Goal: Task Accomplishment & Management: Manage account settings

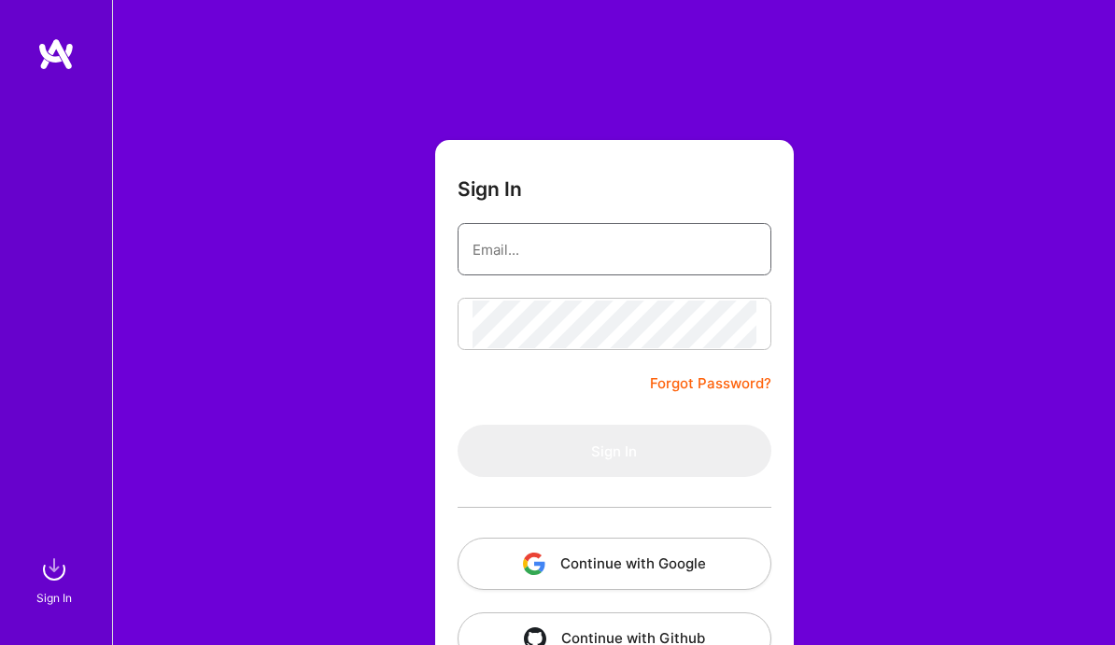
type input "[EMAIL_ADDRESS][DOMAIN_NAME]"
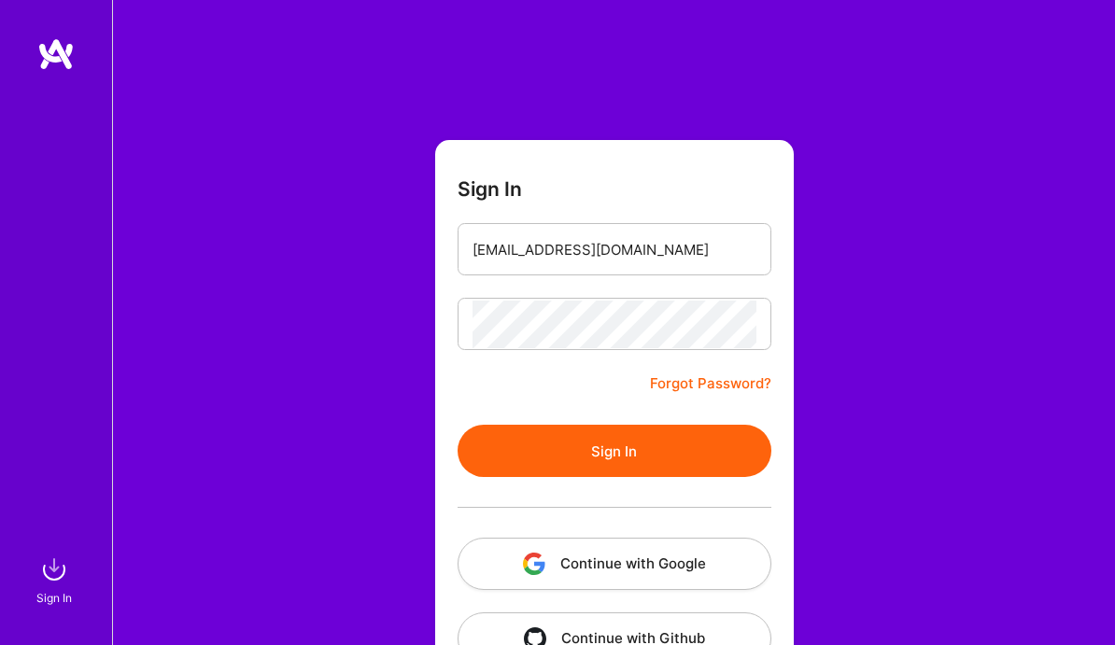
click at [597, 461] on button "Sign In" at bounding box center [615, 451] width 314 height 52
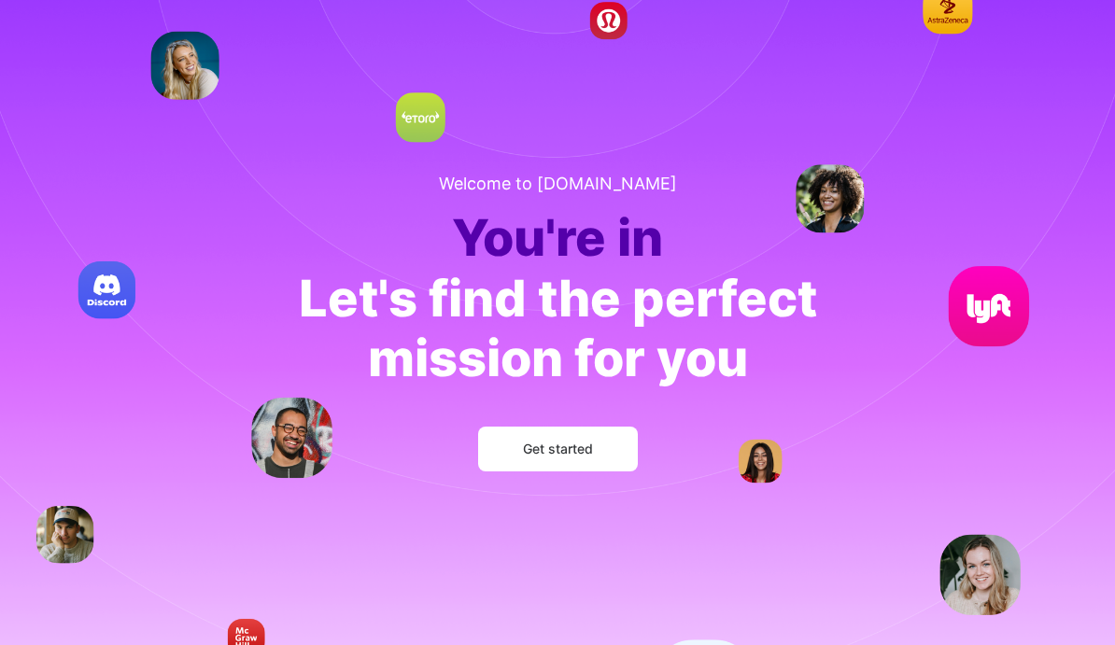
click at [546, 454] on span "Get started" at bounding box center [558, 449] width 70 height 19
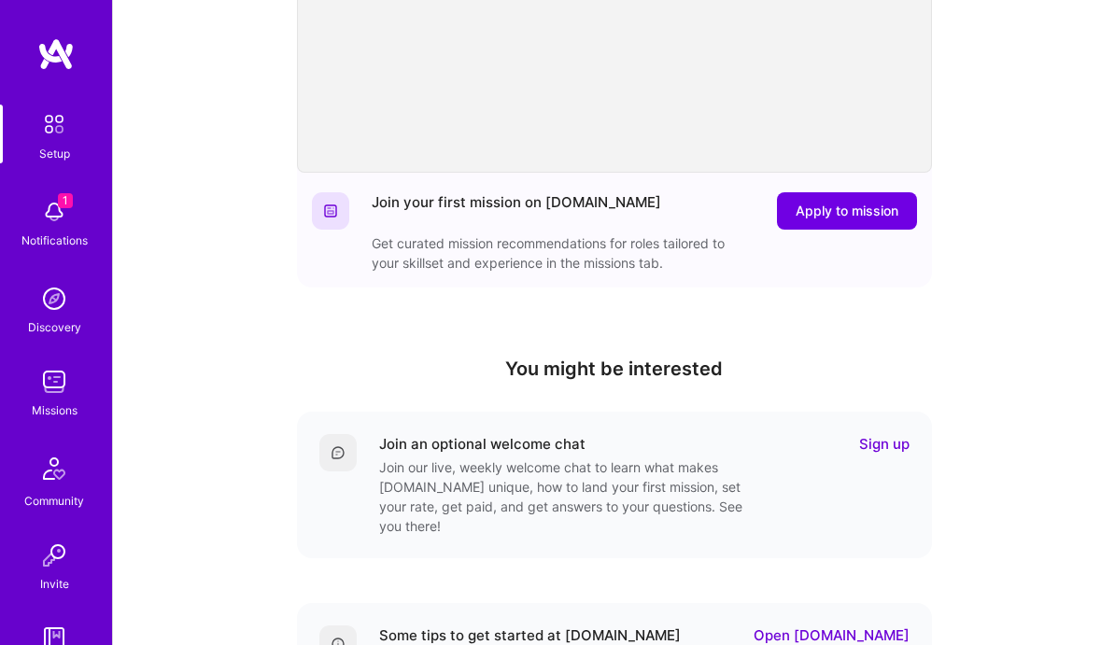
scroll to position [506, 0]
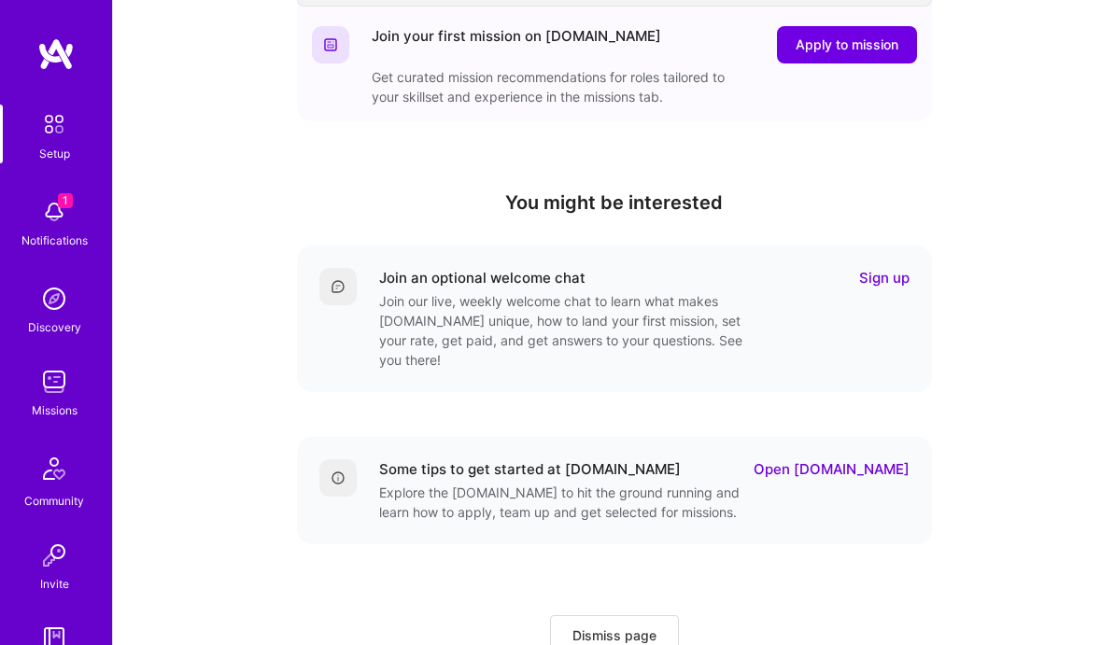
click at [894, 278] on link "Sign up" at bounding box center [884, 278] width 50 height 20
click at [842, 459] on link "Open [DOMAIN_NAME]" at bounding box center [831, 469] width 156 height 20
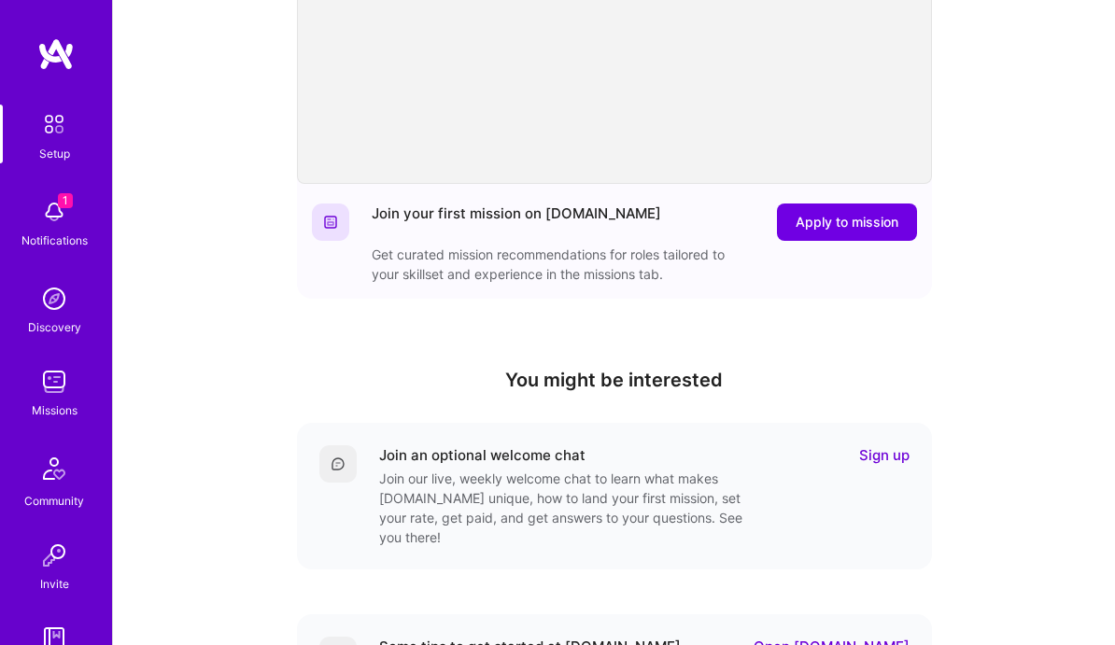
scroll to position [430, 0]
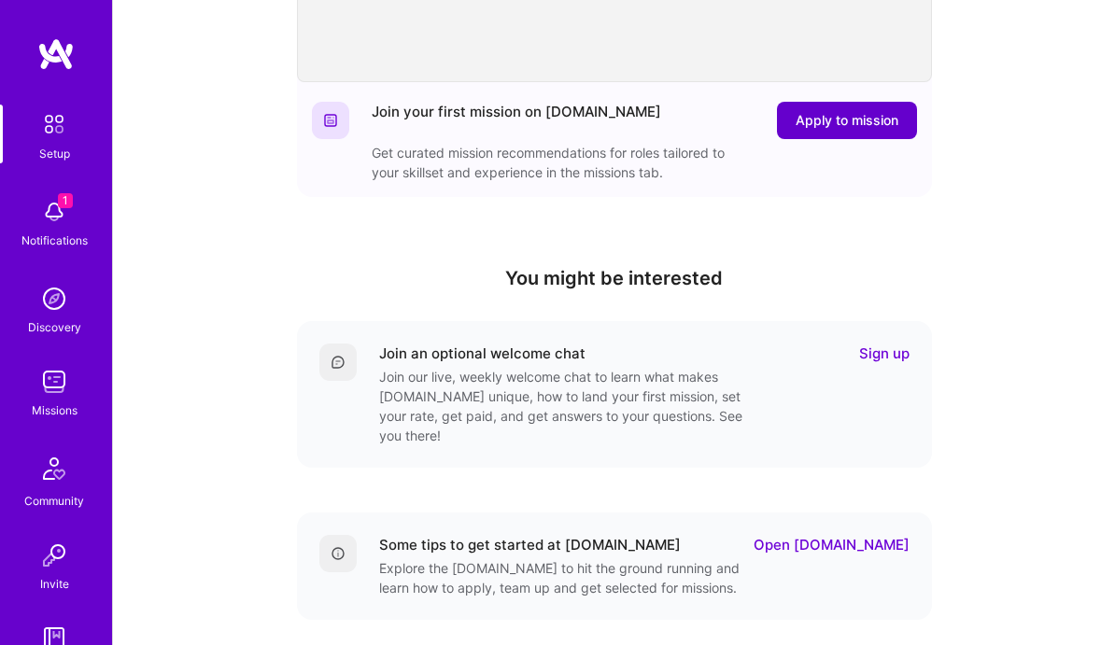
click at [848, 121] on span "Apply to mission" at bounding box center [847, 120] width 103 height 19
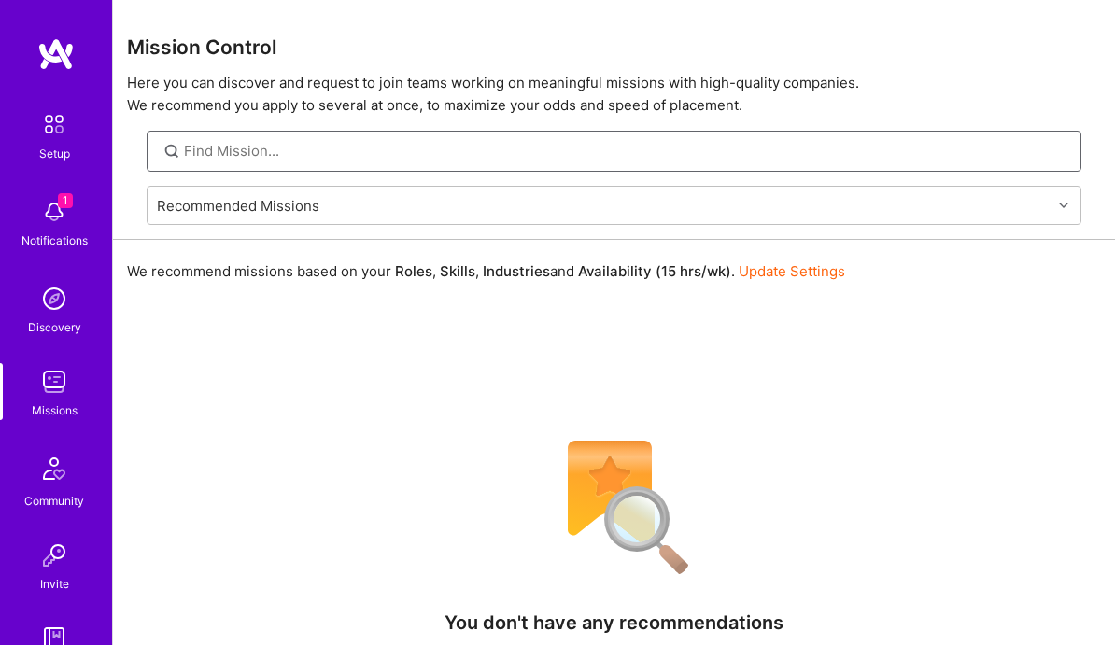
click at [503, 148] on input at bounding box center [625, 151] width 883 height 20
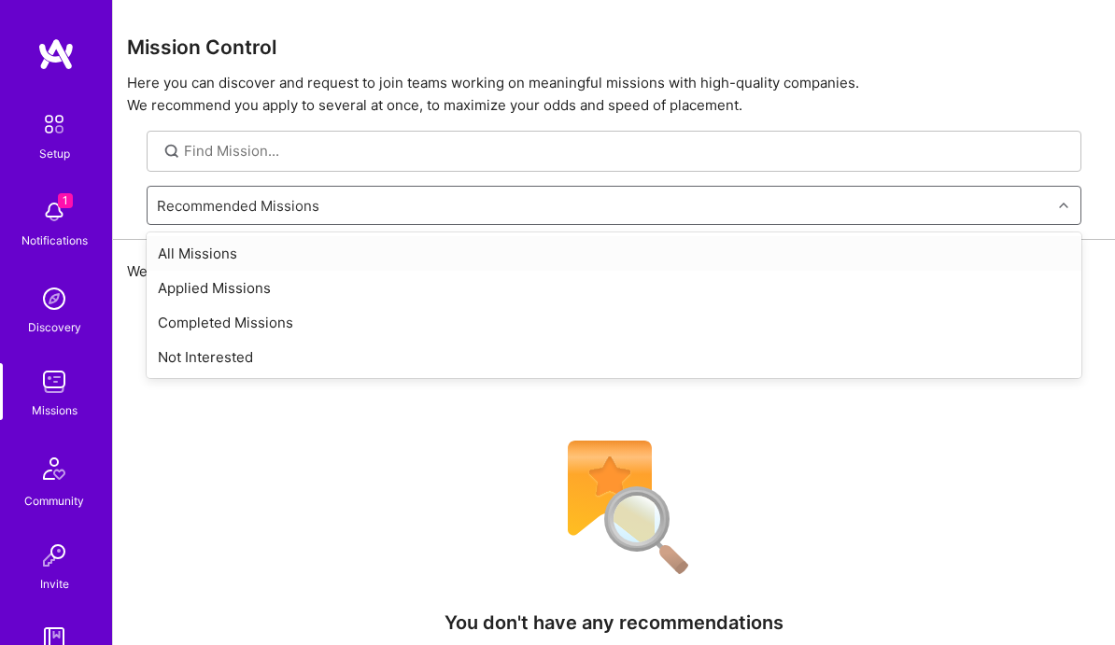
click at [539, 203] on div "Recommended Missions" at bounding box center [600, 205] width 904 height 37
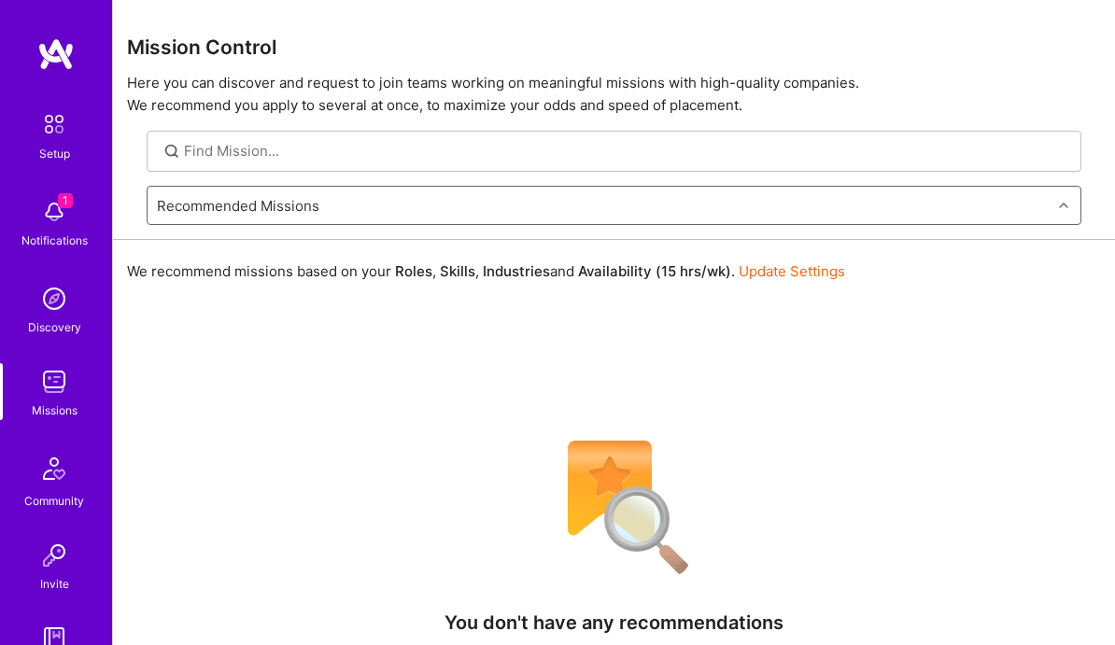
click at [539, 203] on div "Recommended Missions" at bounding box center [600, 205] width 904 height 37
click at [413, 408] on div "We recommend missions based on your Roles , Skills , Industries and Availabilit…" at bounding box center [614, 599] width 1002 height 719
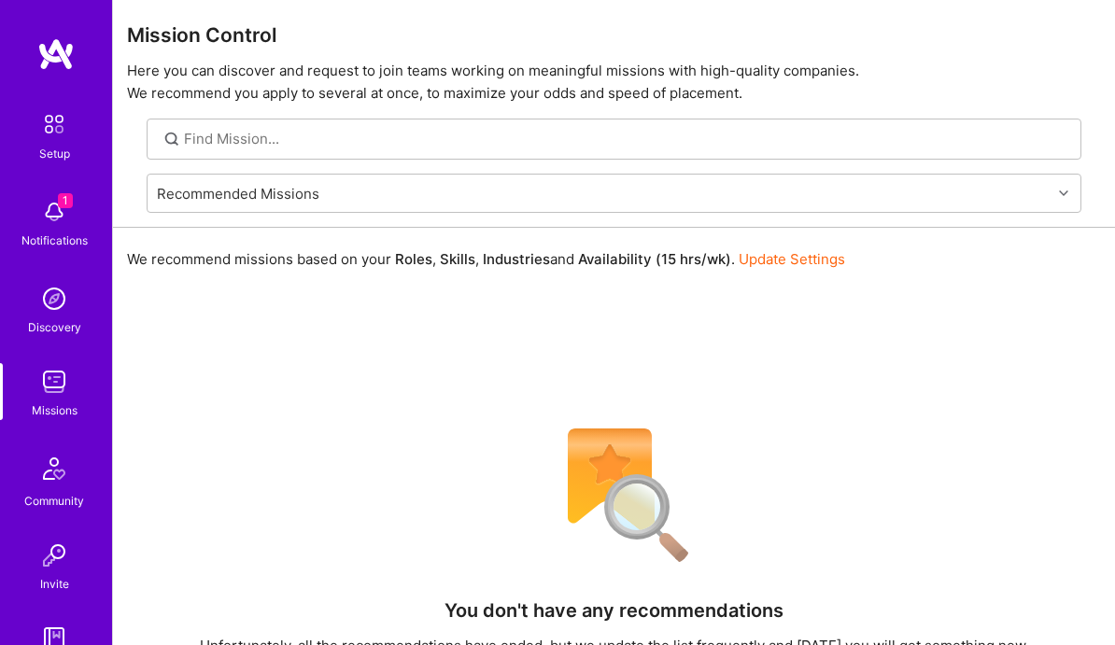
scroll to position [5, 0]
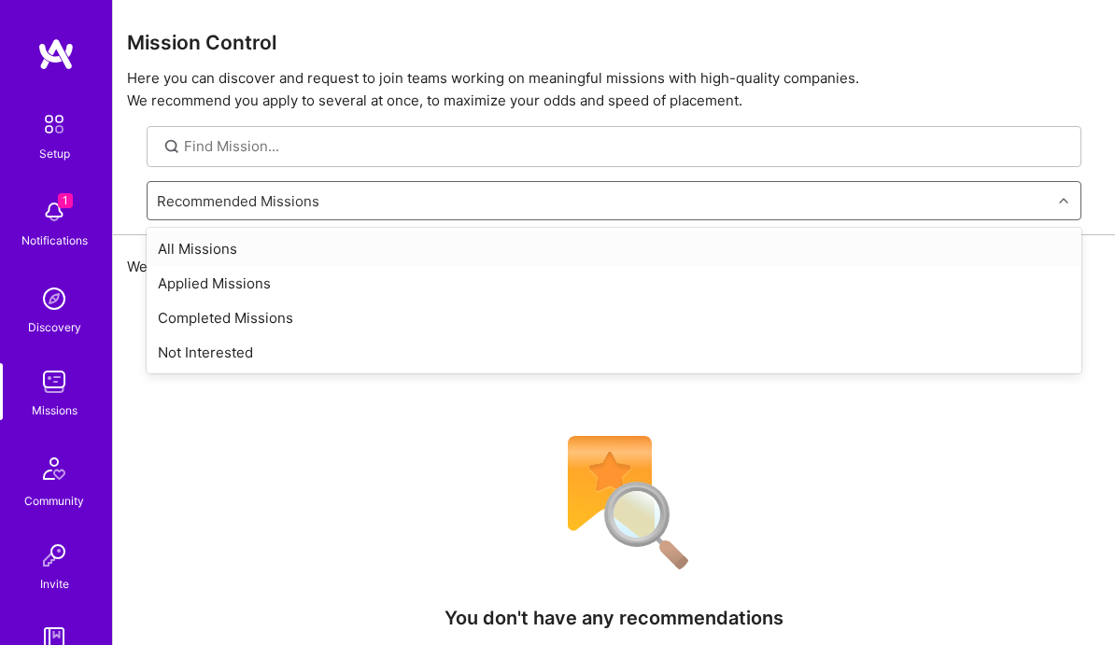
click at [422, 205] on div "Recommended Missions" at bounding box center [600, 200] width 904 height 37
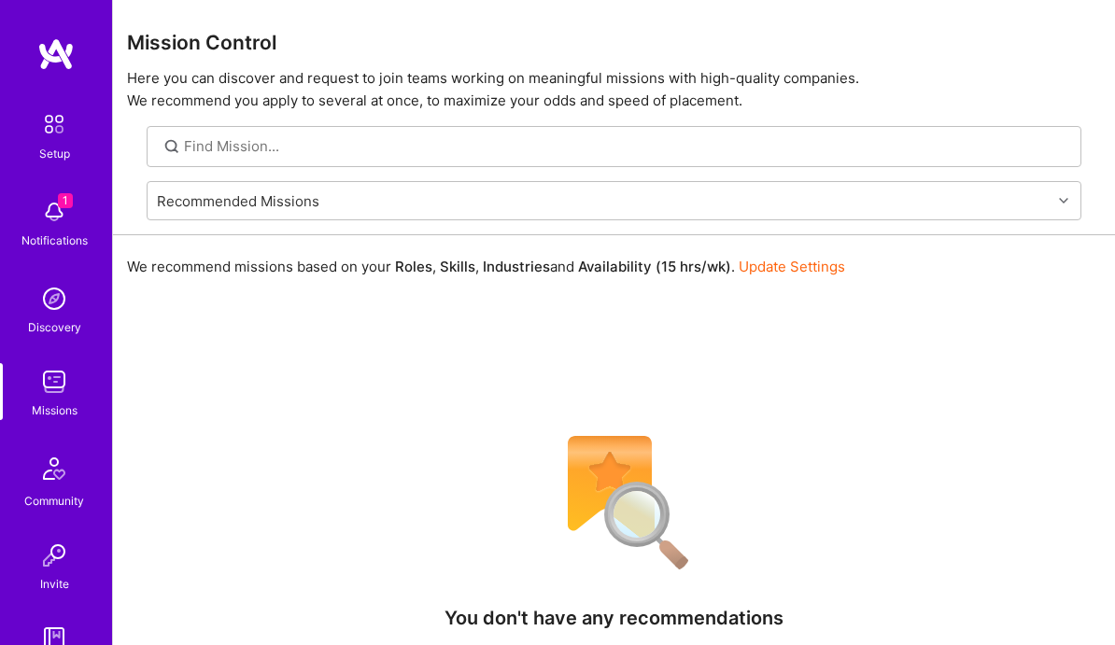
click at [783, 259] on link "Update Settings" at bounding box center [792, 267] width 106 height 18
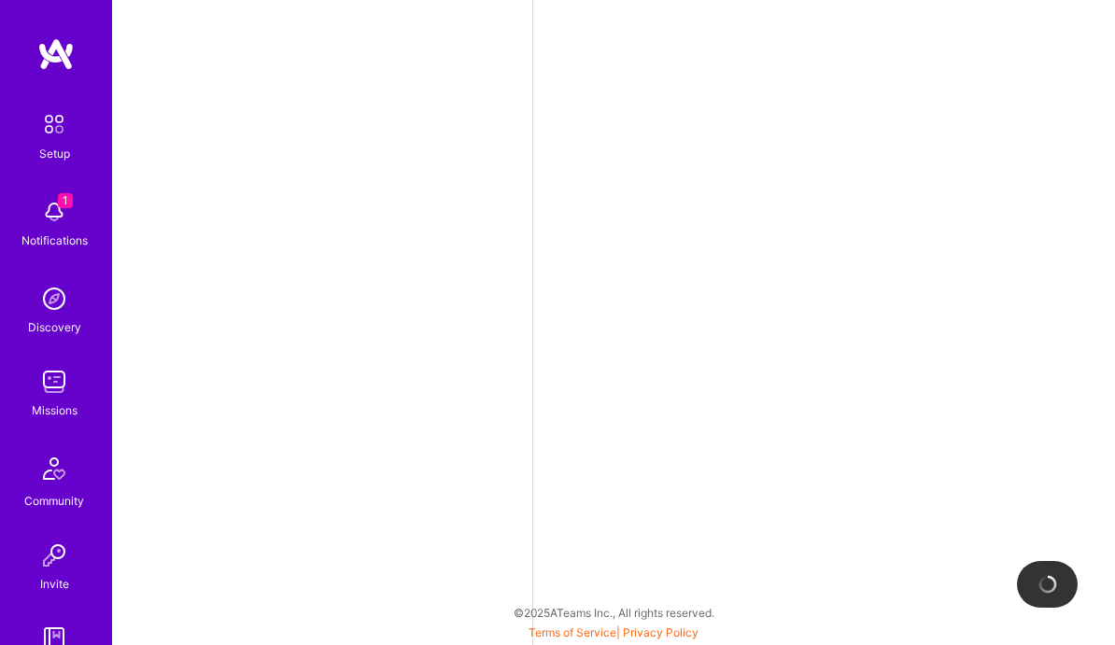
select select "US"
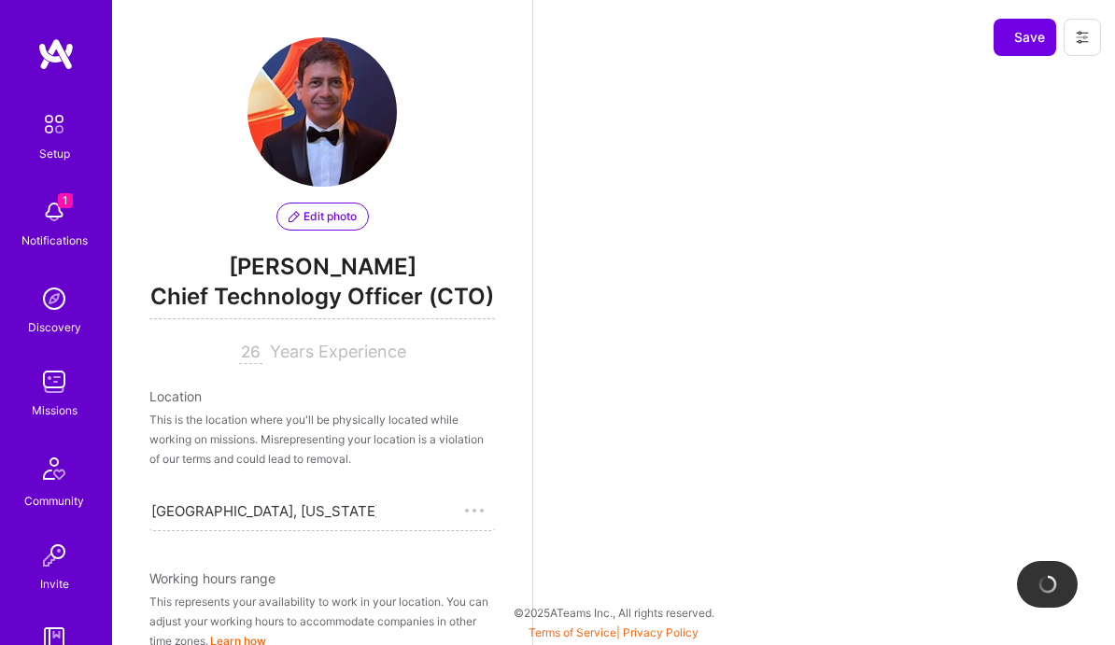
scroll to position [804, 0]
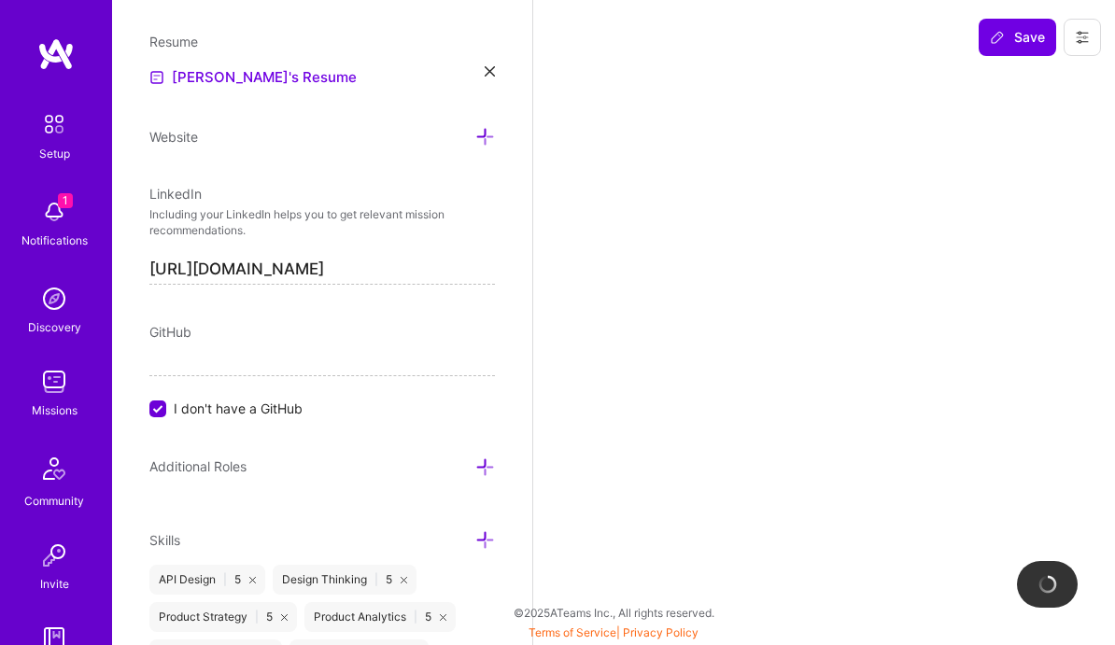
select select "Right Now"
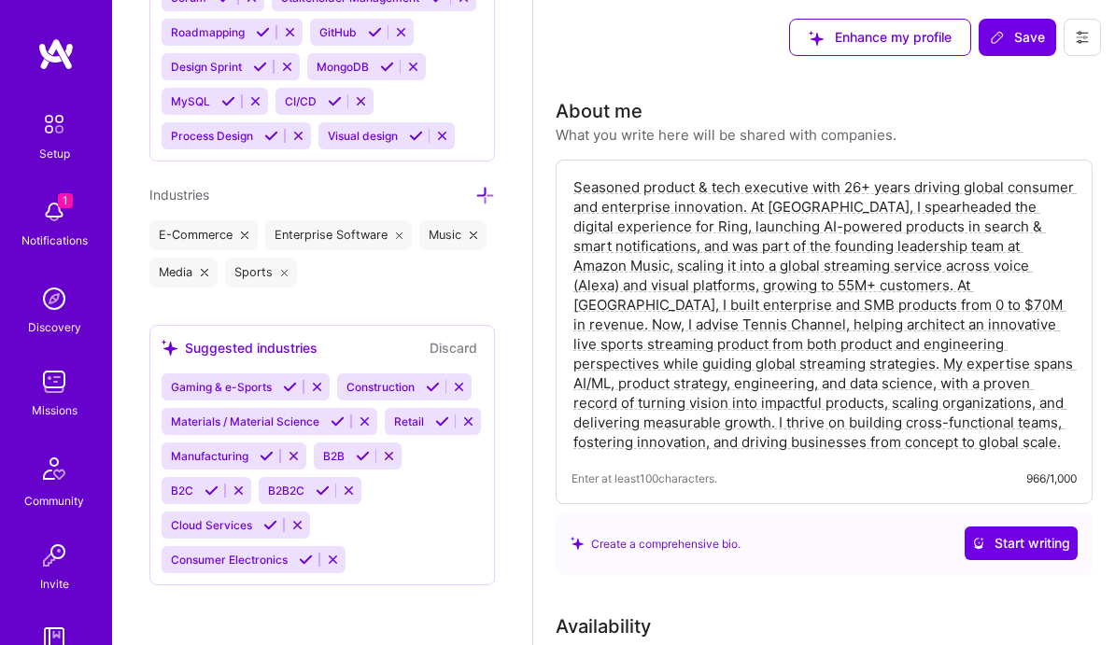
scroll to position [0, 0]
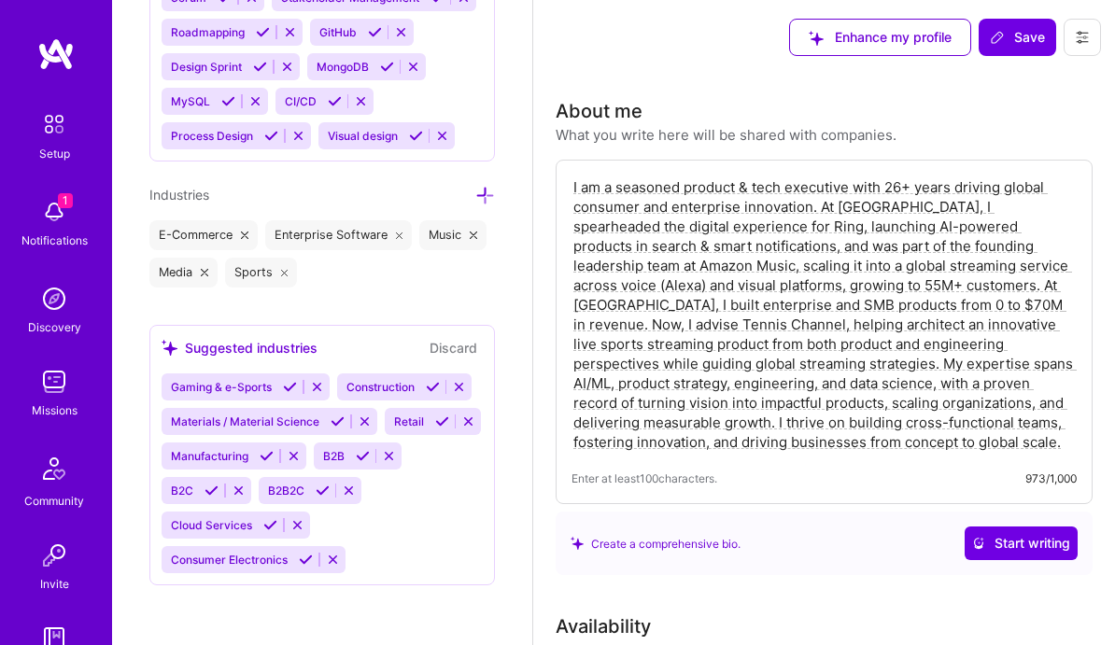
click at [685, 267] on textarea "I am a seasoned product & tech executive with 26+ years driving global consumer…" at bounding box center [823, 315] width 505 height 278
type textarea "I am a seasoned product & tech executive with 26+ years driving global consumer…"
click at [1003, 45] on span "Save" at bounding box center [1017, 37] width 55 height 19
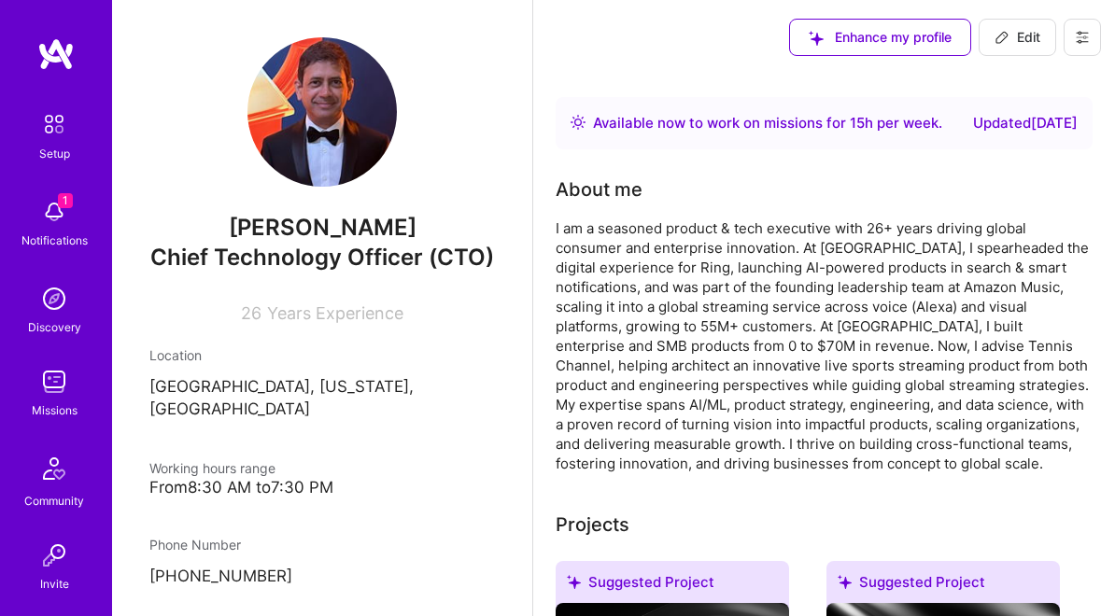
click at [862, 289] on div "I am a seasoned product & tech executive with 26+ years driving global consumer…" at bounding box center [824, 345] width 537 height 255
click at [1013, 131] on div "Updated 20 days ago" at bounding box center [1025, 123] width 105 height 22
click at [1047, 120] on div "Updated 20 days ago" at bounding box center [1025, 123] width 105 height 22
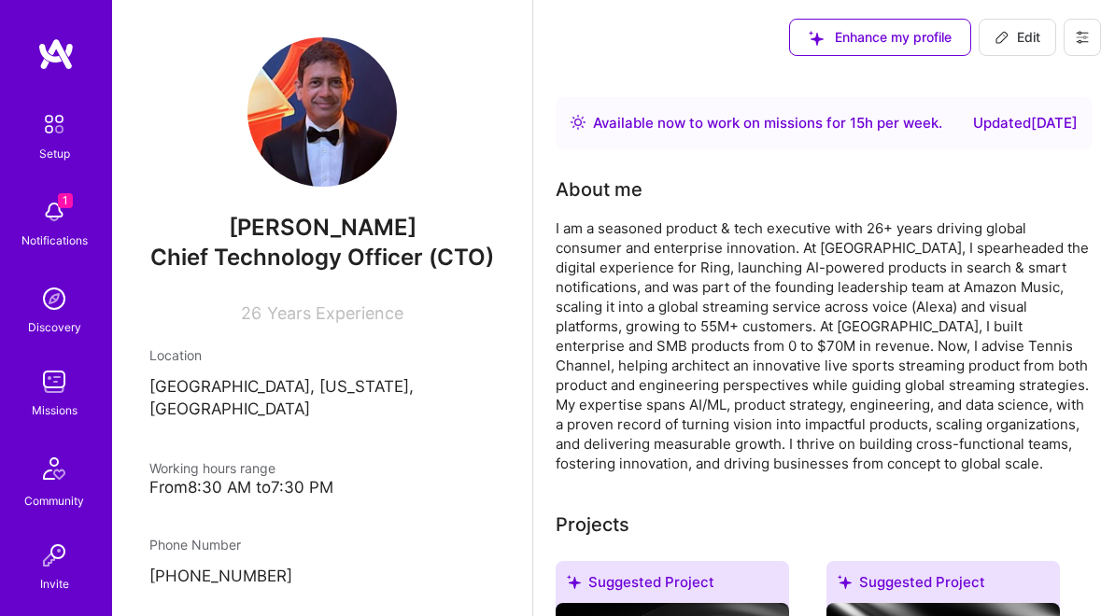
click at [928, 134] on div "Available now to work on missions for 15 h per week ." at bounding box center [767, 123] width 349 height 22
click at [1014, 35] on span "Edit" at bounding box center [1017, 37] width 46 height 19
select select "US"
select select "Right Now"
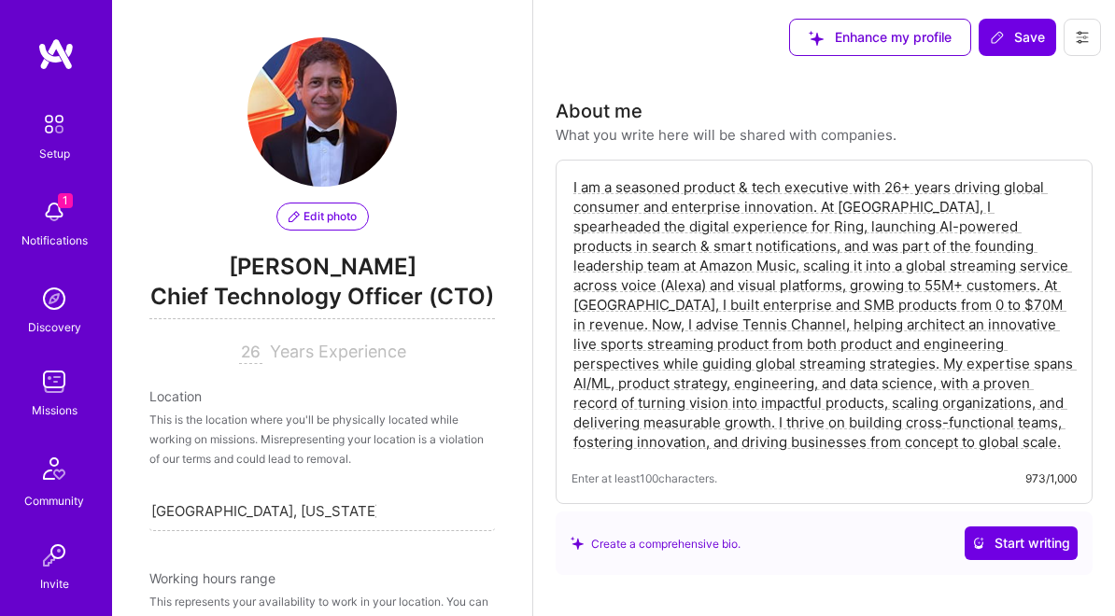
scroll to position [366, 0]
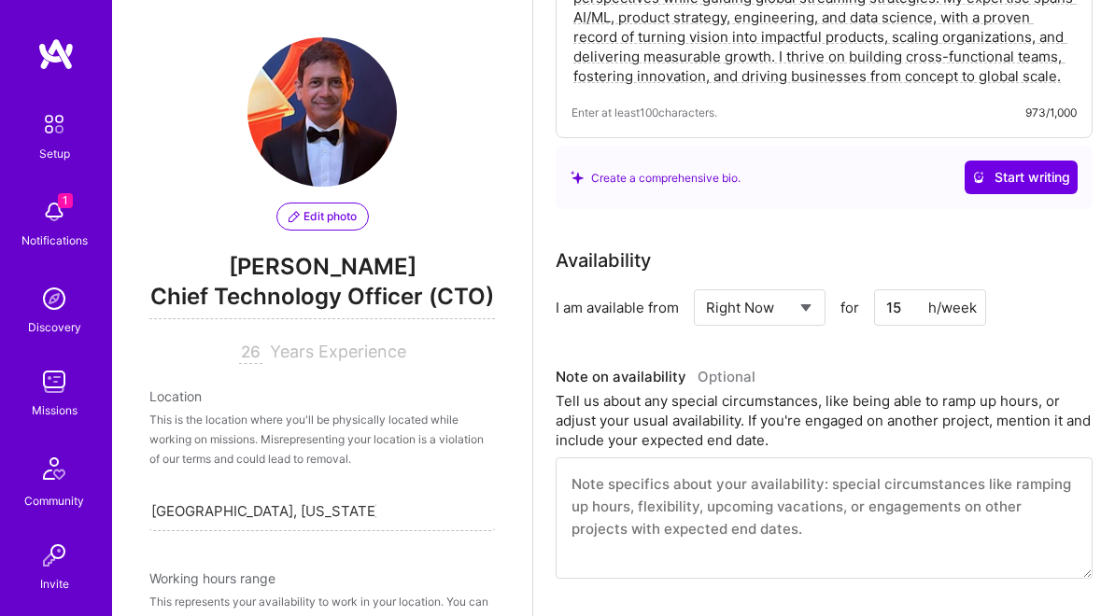
click at [894, 314] on input "15" at bounding box center [930, 307] width 112 height 36
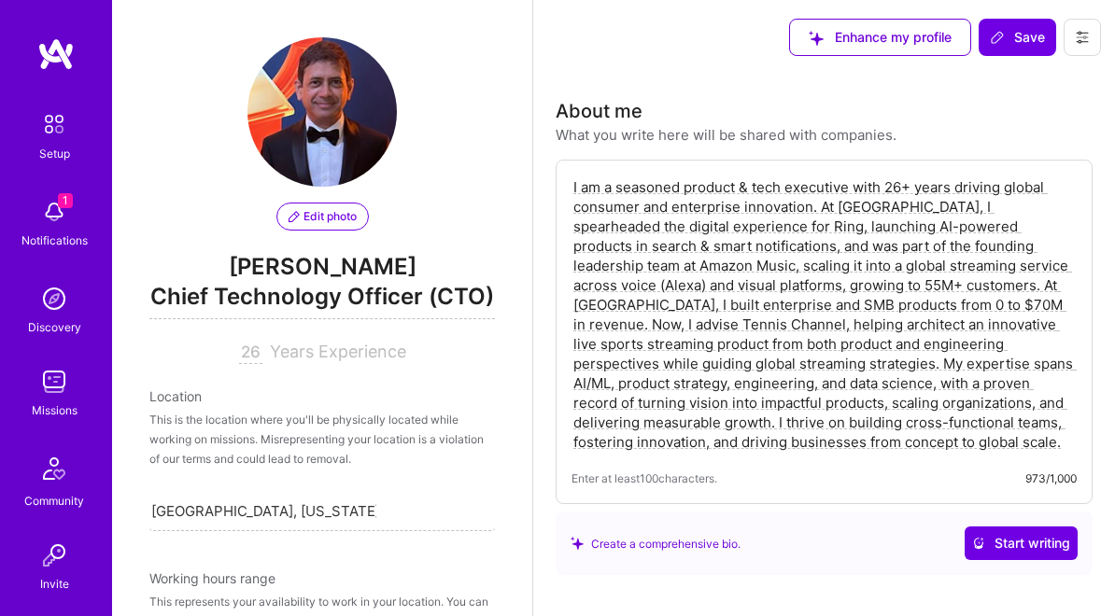
scroll to position [0, 0]
type input "35"
click at [1015, 44] on span "Save" at bounding box center [1017, 37] width 55 height 19
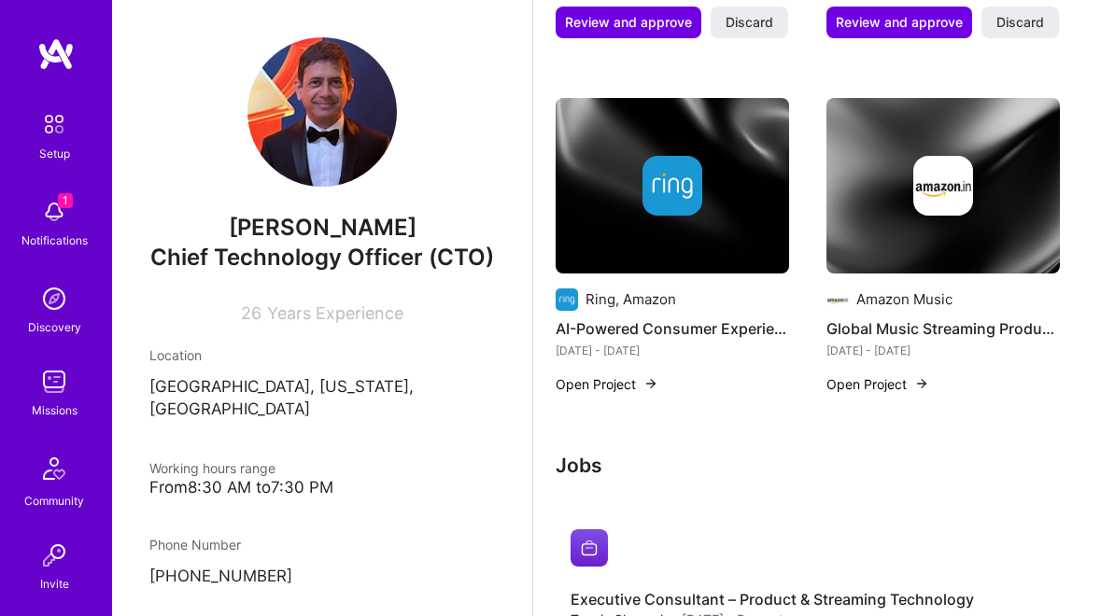
scroll to position [1105, 0]
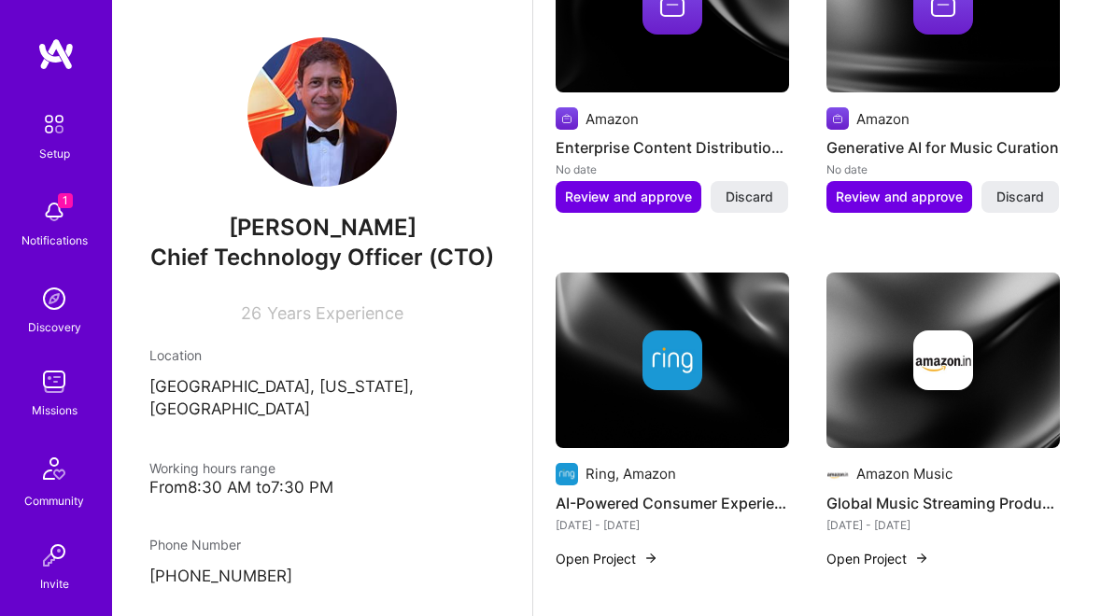
click at [865, 561] on button "Open Project" at bounding box center [877, 559] width 103 height 20
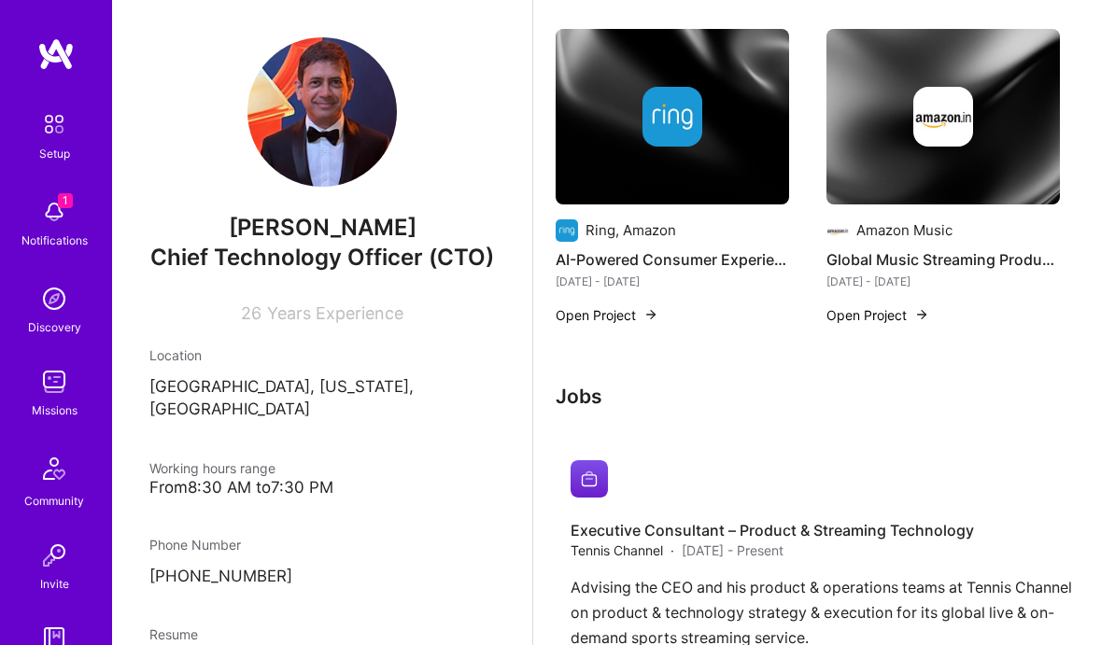
scroll to position [1380, 0]
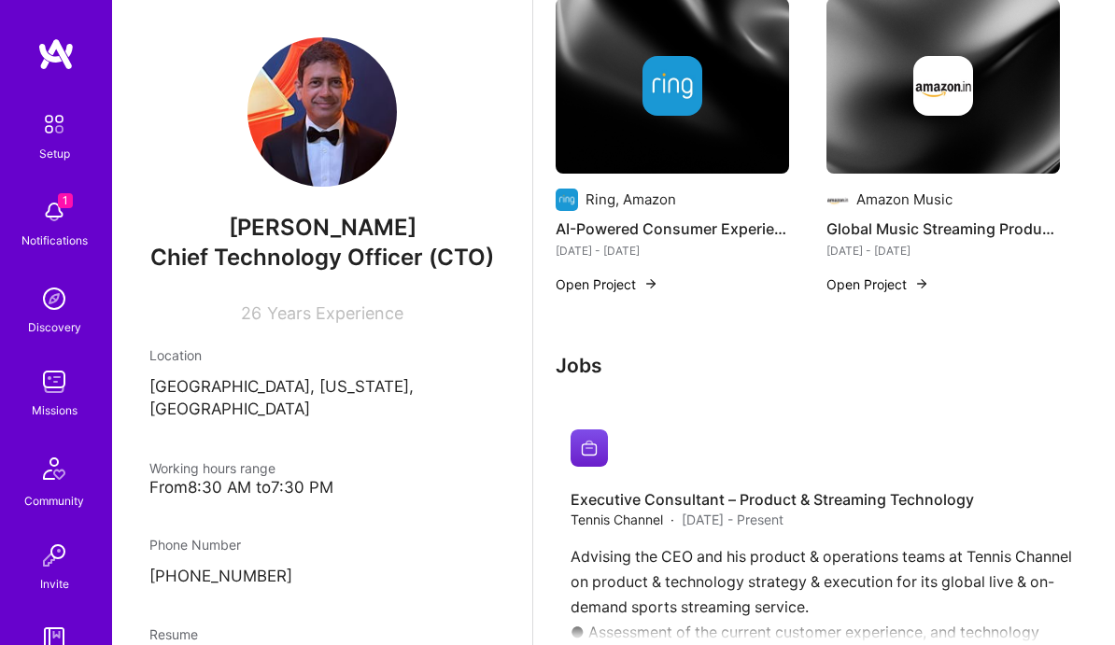
click at [882, 284] on button "Open Project" at bounding box center [877, 285] width 103 height 20
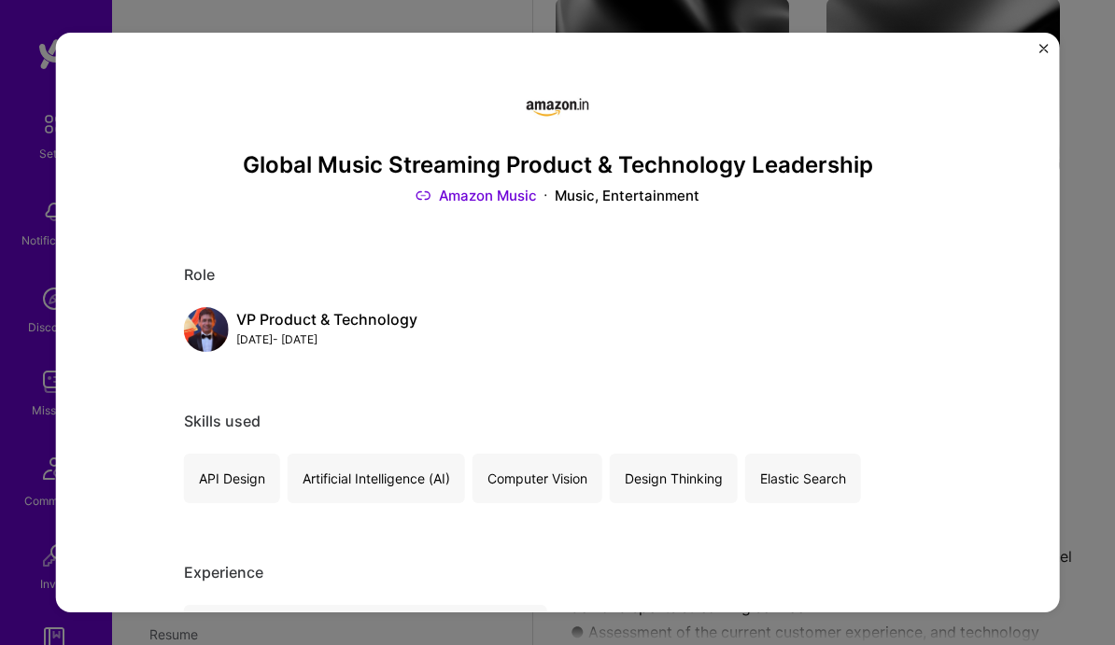
scroll to position [6, 0]
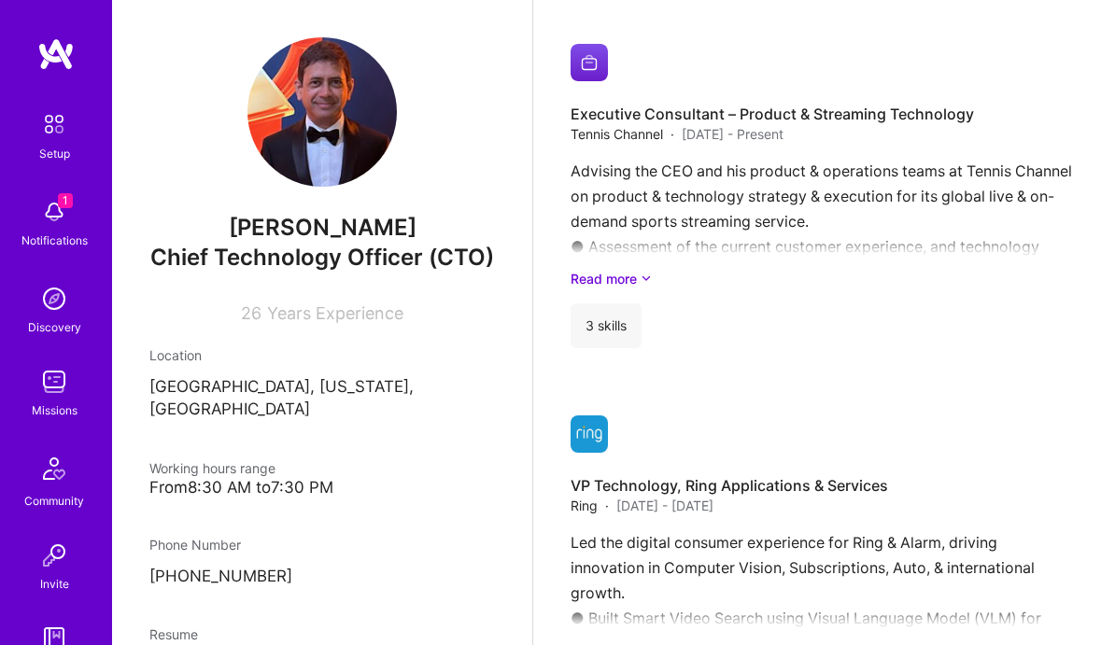
scroll to position [1771, 0]
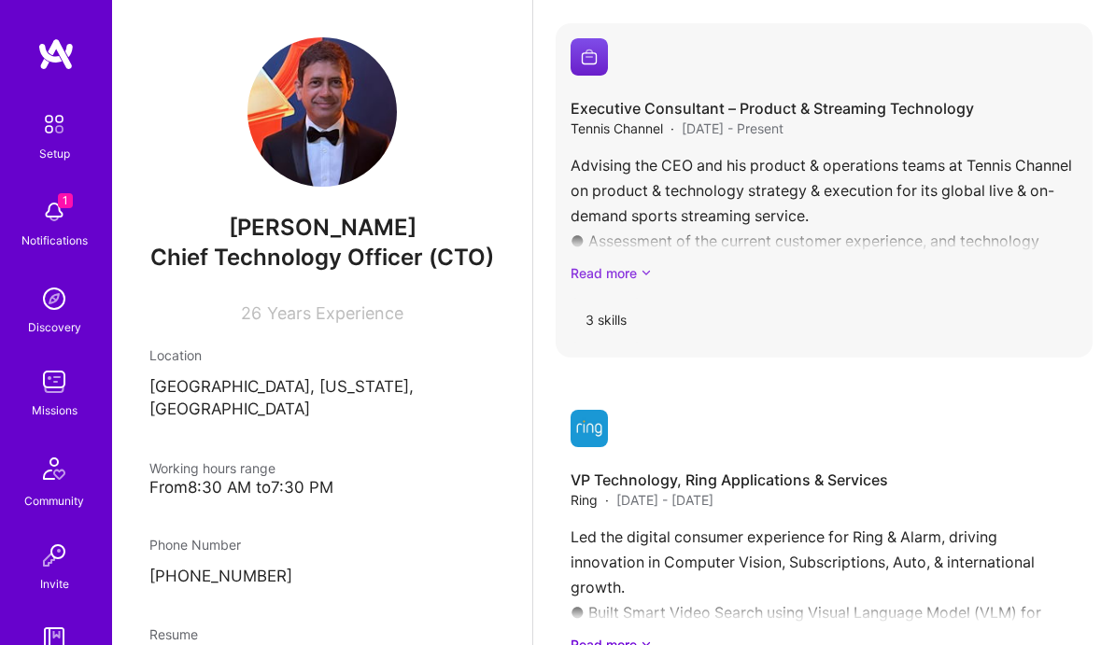
click at [632, 276] on link "Read more" at bounding box center [823, 273] width 507 height 20
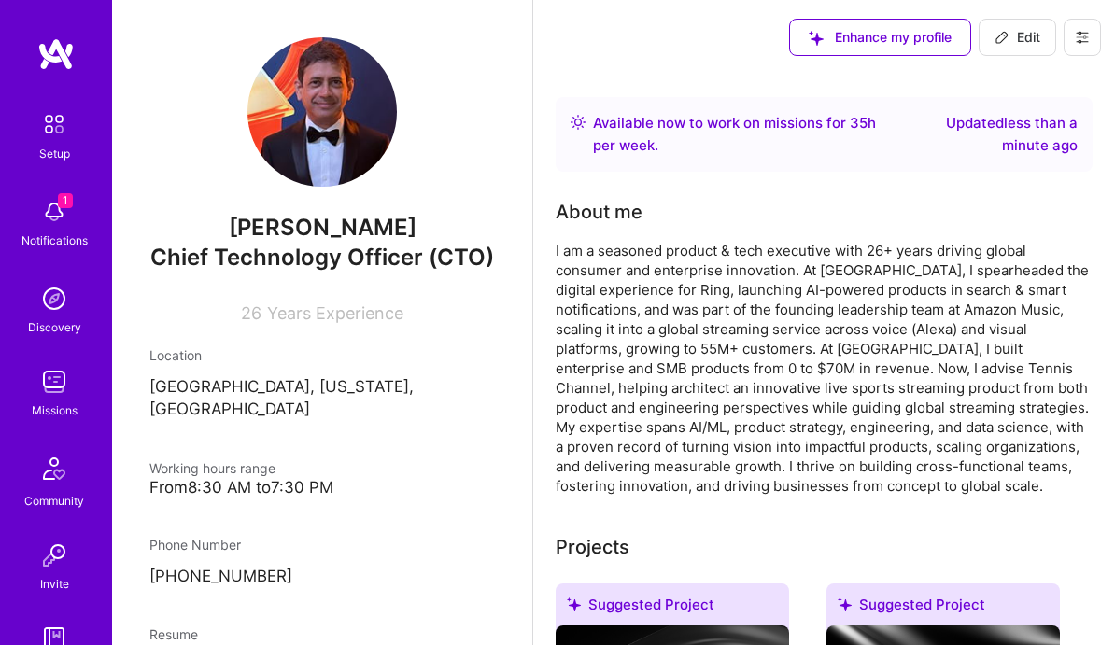
scroll to position [0, 0]
click at [724, 397] on div "I am a seasoned product & tech executive with 26+ years driving global consumer…" at bounding box center [824, 368] width 537 height 255
click at [1024, 35] on span "Edit" at bounding box center [1017, 37] width 46 height 19
select select "US"
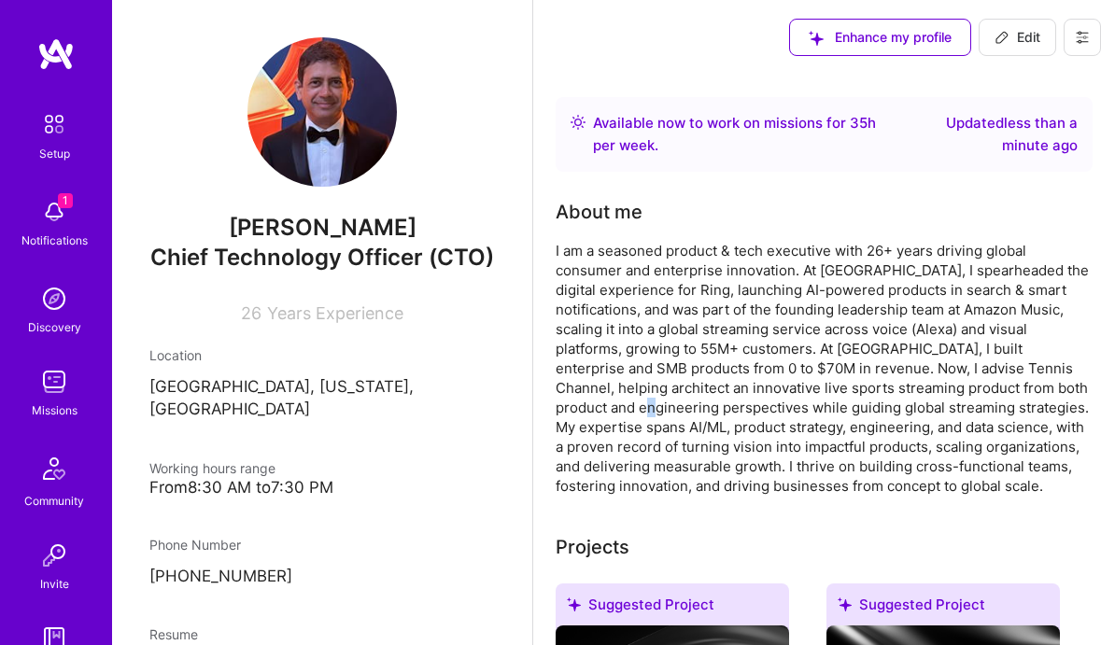
select select "Right Now"
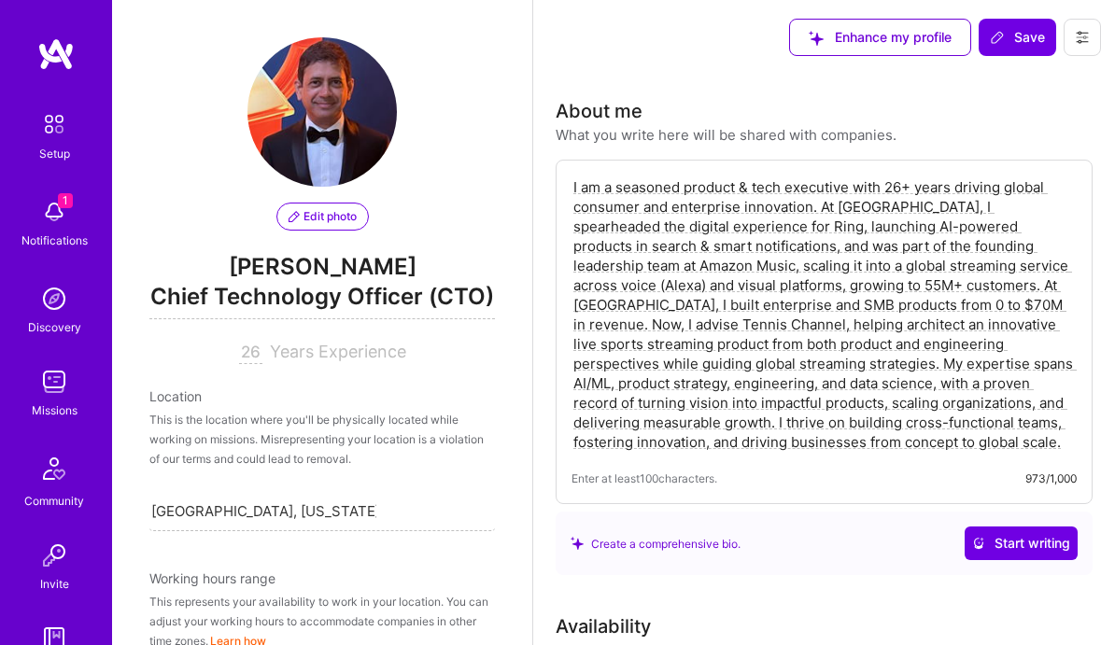
click at [706, 331] on textarea "I am a seasoned product & tech executive with 26+ years driving global consumer…" at bounding box center [823, 315] width 505 height 278
paste textarea "built the Amazon Music streaming service from the ground up on Alexa and other …"
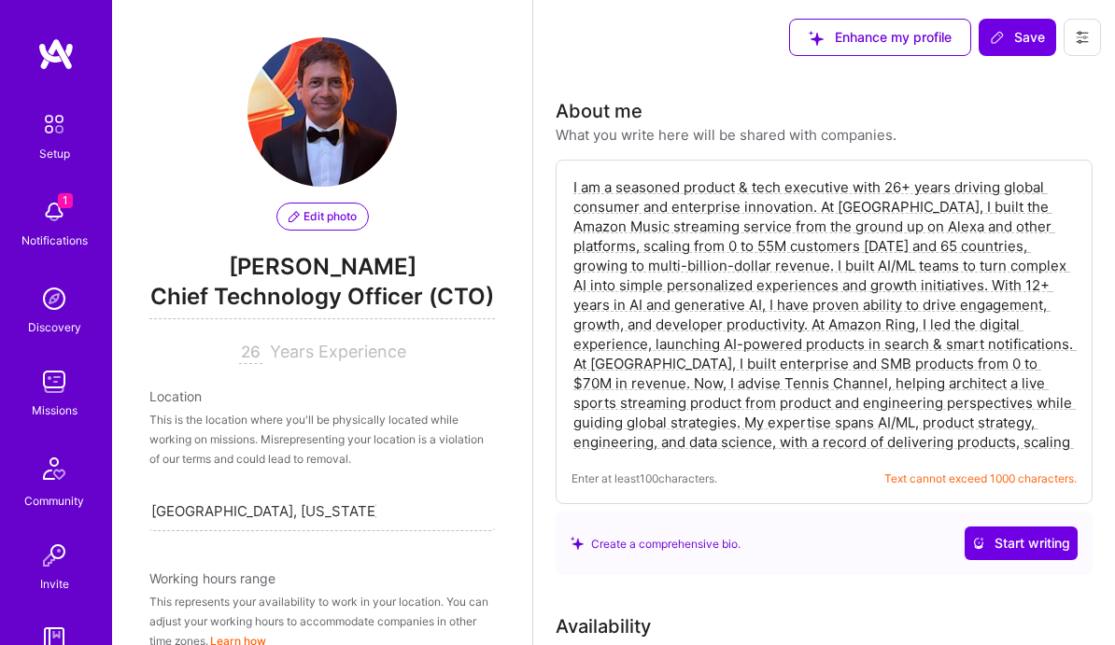
click at [731, 363] on textarea "I am a seasoned product & tech executive with 26+ years driving global consumer…" at bounding box center [823, 315] width 505 height 278
paste textarea "’m a seasoned product & tech executive with 26+ years driving global consumer &…"
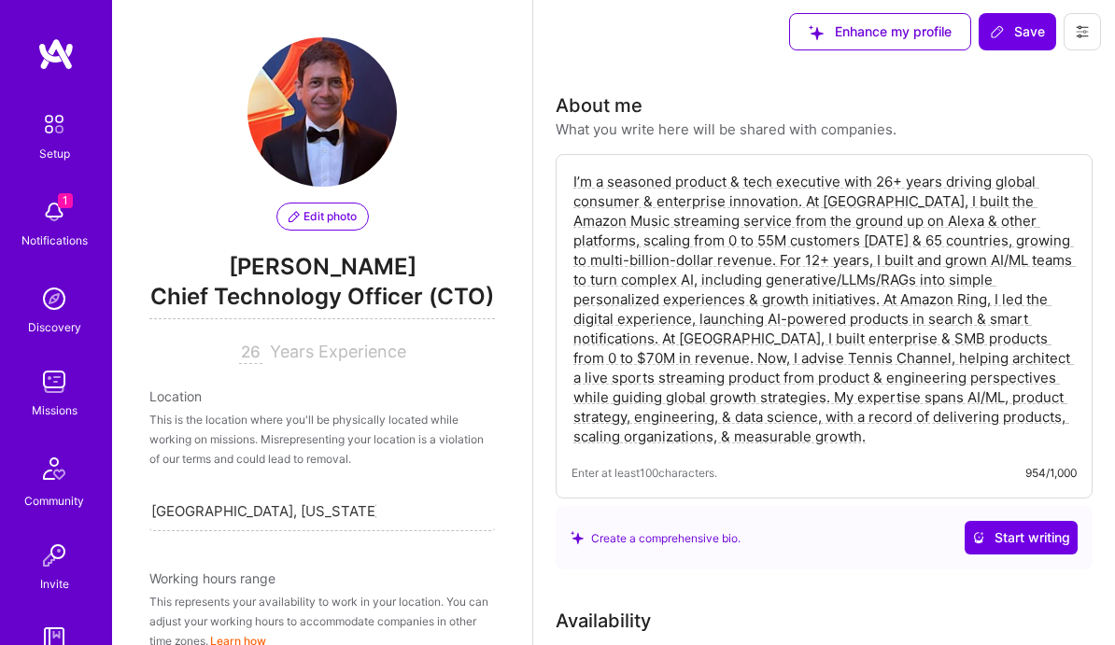
scroll to position [12, 0]
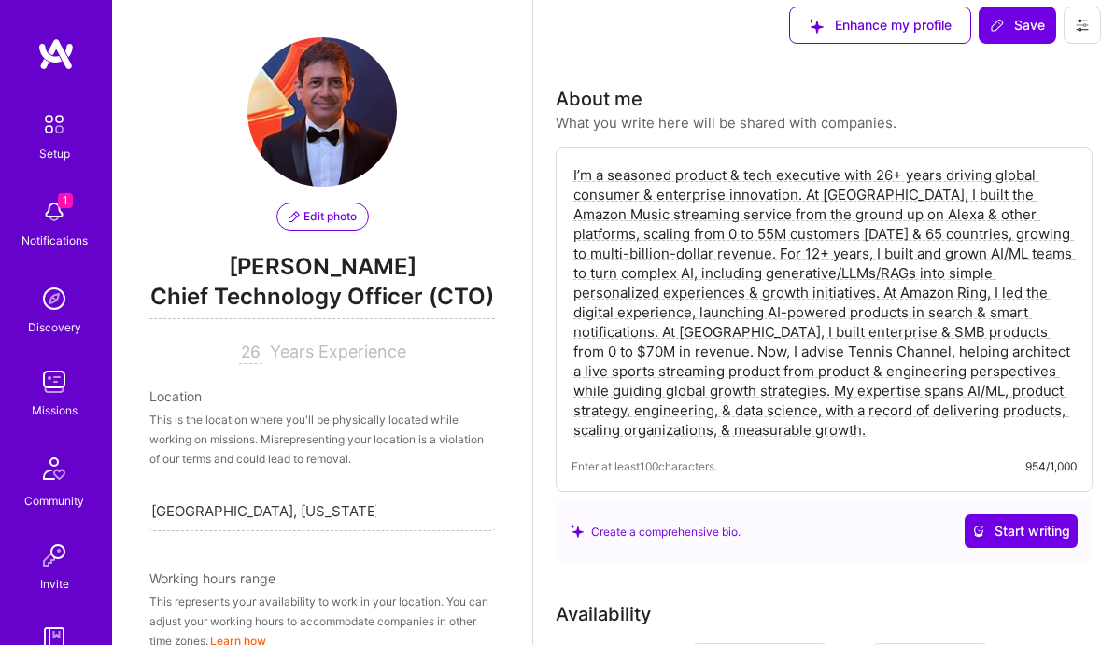
click at [807, 195] on textarea "I’m a seasoned product & tech executive with 26+ years driving global consumer …" at bounding box center [823, 302] width 505 height 278
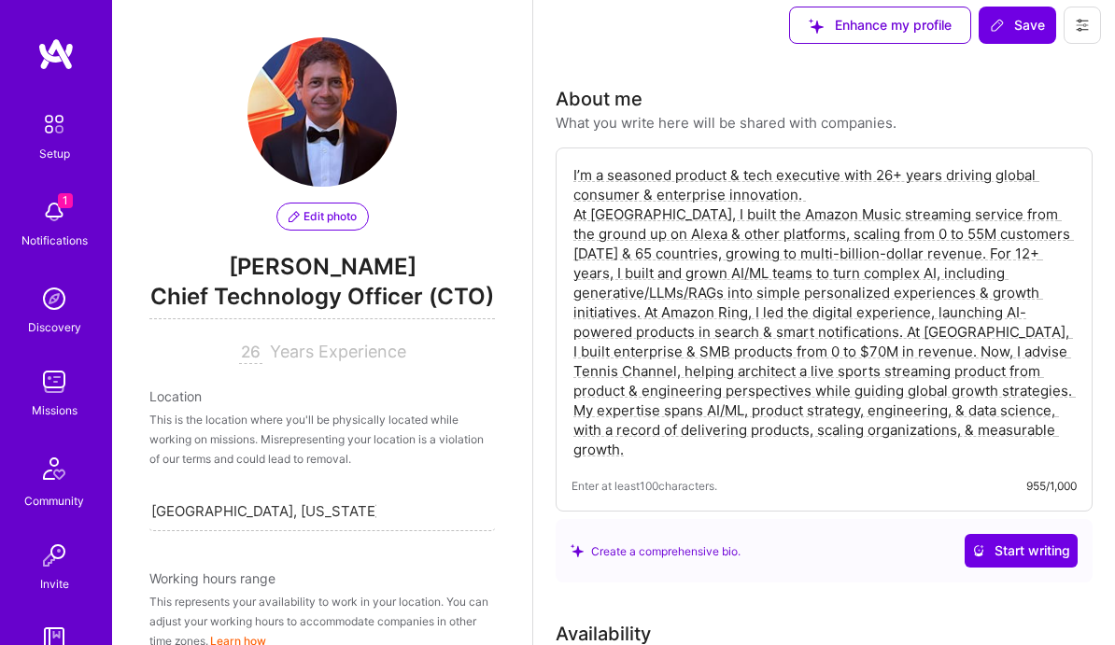
click at [646, 311] on textarea "I’m a seasoned product & tech executive with 26+ years driving global consumer …" at bounding box center [823, 312] width 505 height 298
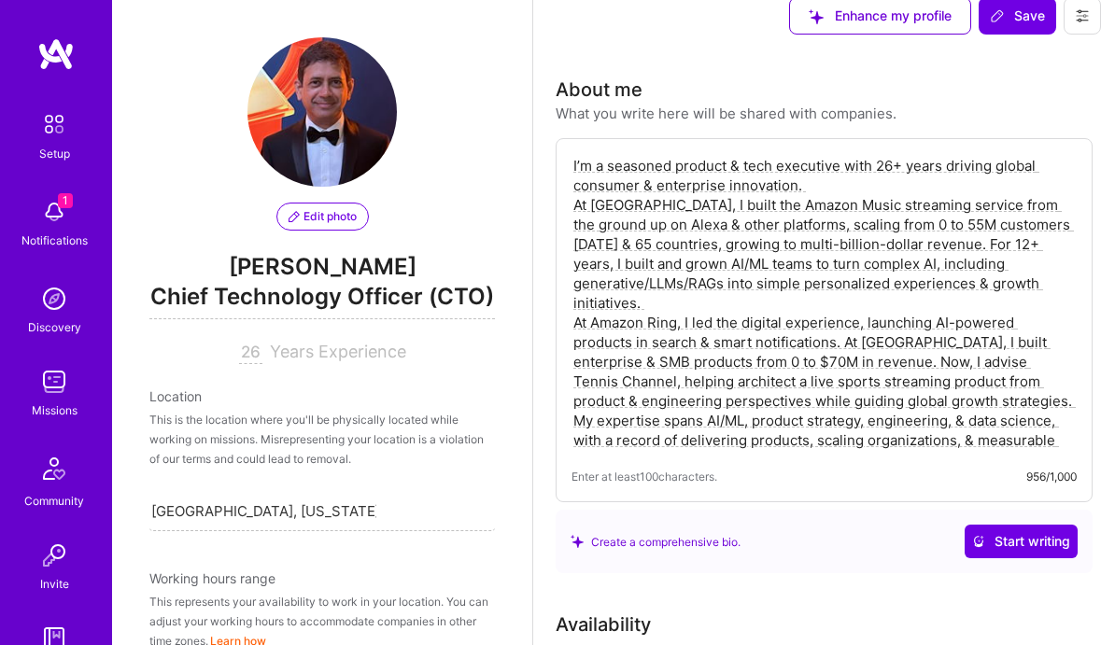
scroll to position [27, 0]
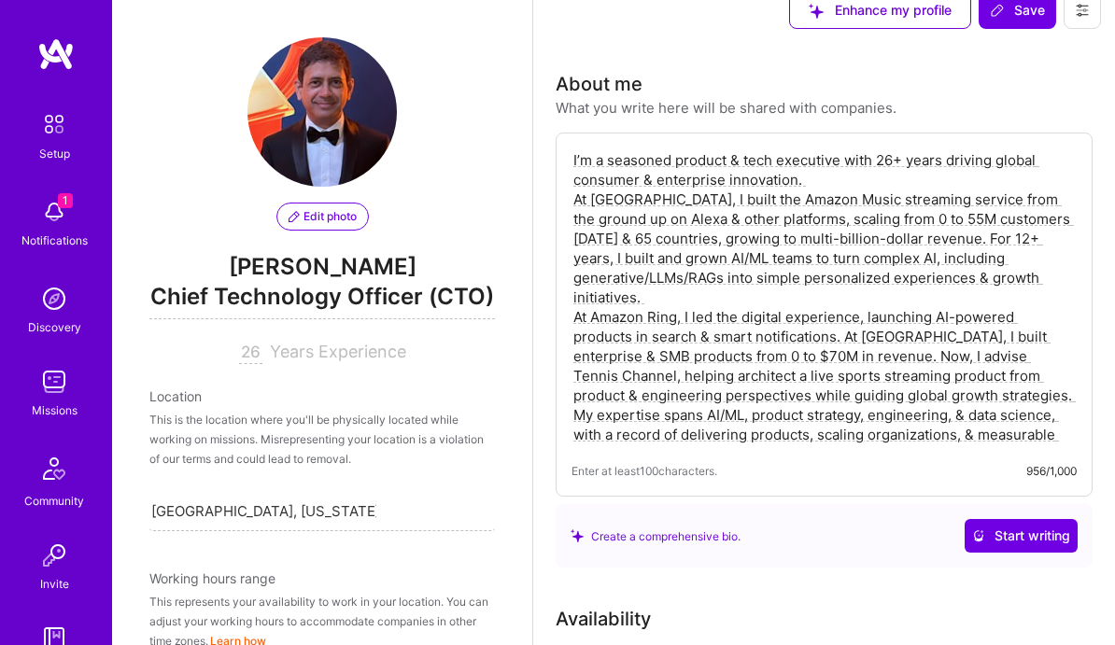
click at [843, 333] on textarea "I’m a seasoned product & tech executive with 26+ years driving global consumer …" at bounding box center [823, 297] width 505 height 298
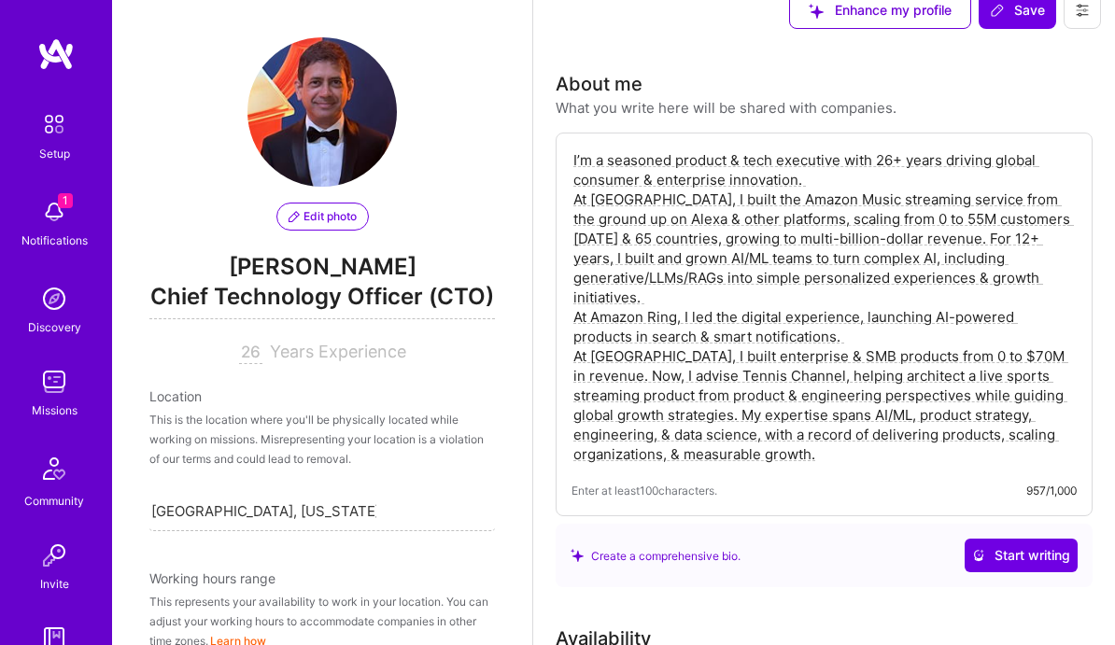
click at [1039, 355] on textarea "I’m a seasoned product & tech executive with 26+ years driving global consumer …" at bounding box center [823, 306] width 505 height 317
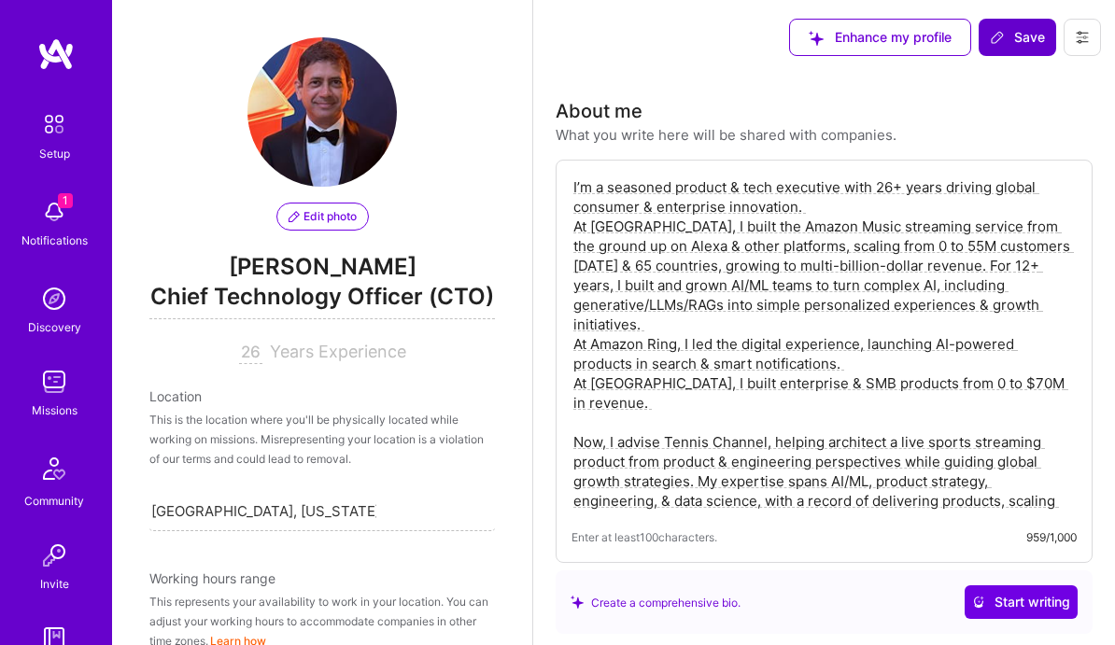
scroll to position [0, 0]
type textarea "I’m a seasoned product & tech executive with 26+ years driving global consumer …"
click at [1018, 44] on span "Save" at bounding box center [1017, 37] width 55 height 19
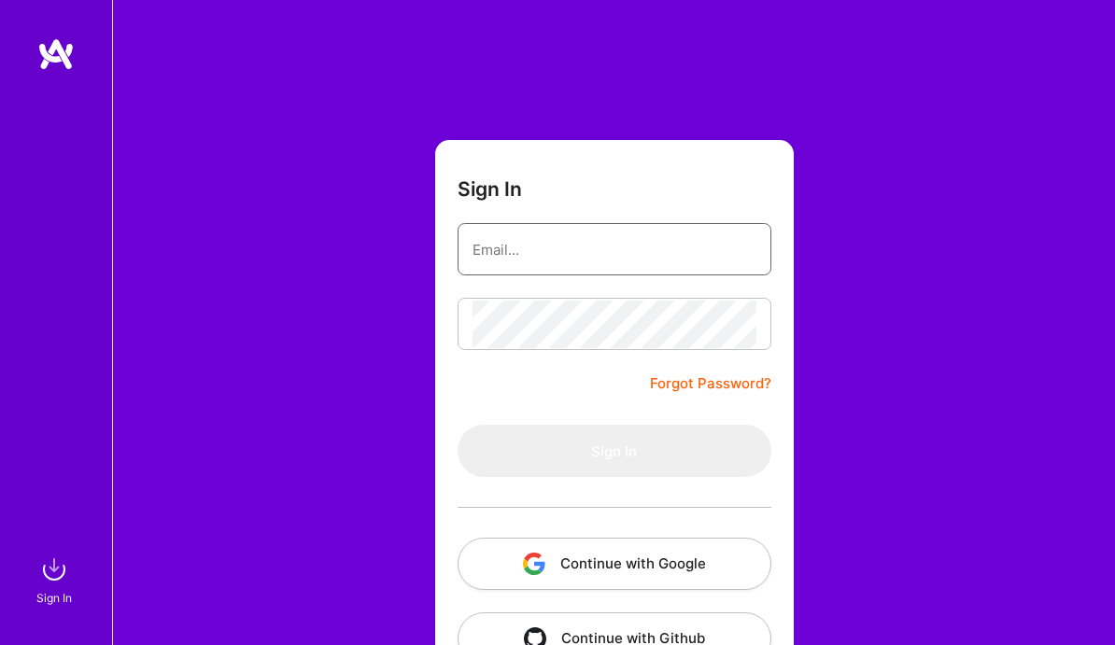
type input "[EMAIL_ADDRESS][DOMAIN_NAME]"
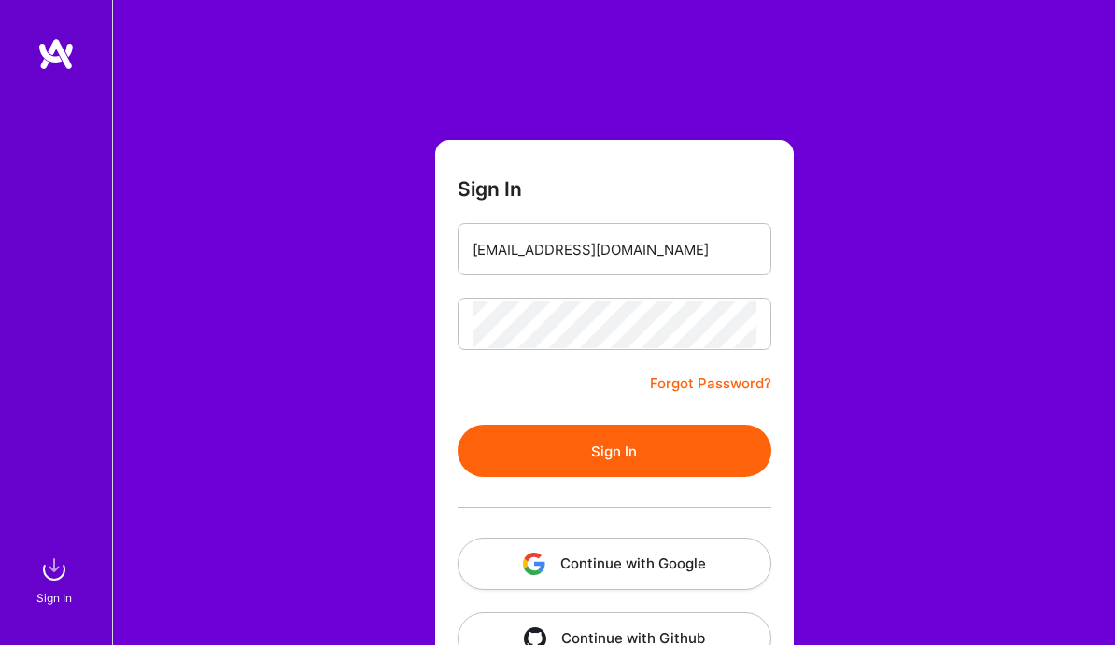
click at [570, 467] on button "Sign In" at bounding box center [615, 451] width 314 height 52
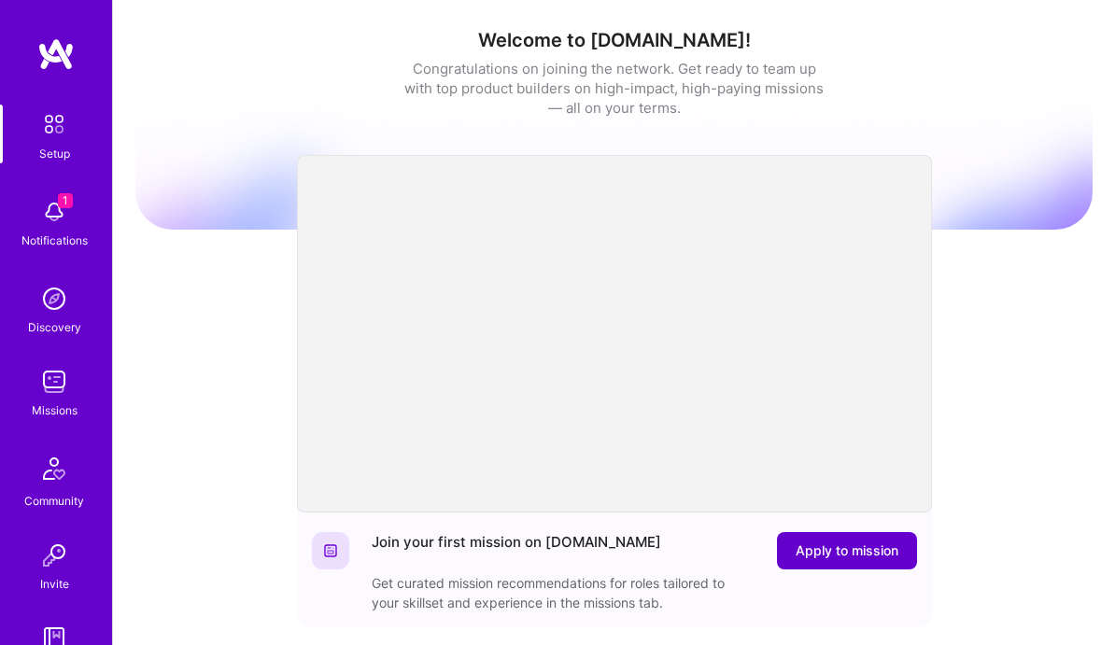
click at [825, 550] on span "Apply to mission" at bounding box center [847, 551] width 103 height 19
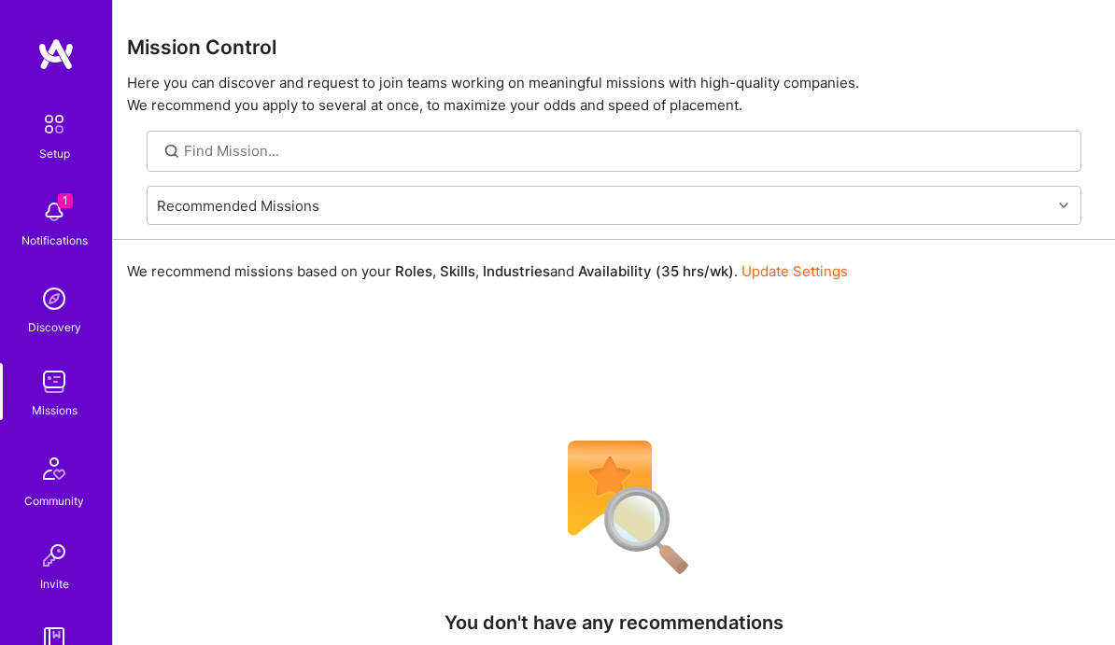
click at [45, 65] on img at bounding box center [55, 54] width 37 height 34
click at [56, 49] on img at bounding box center [55, 54] width 37 height 34
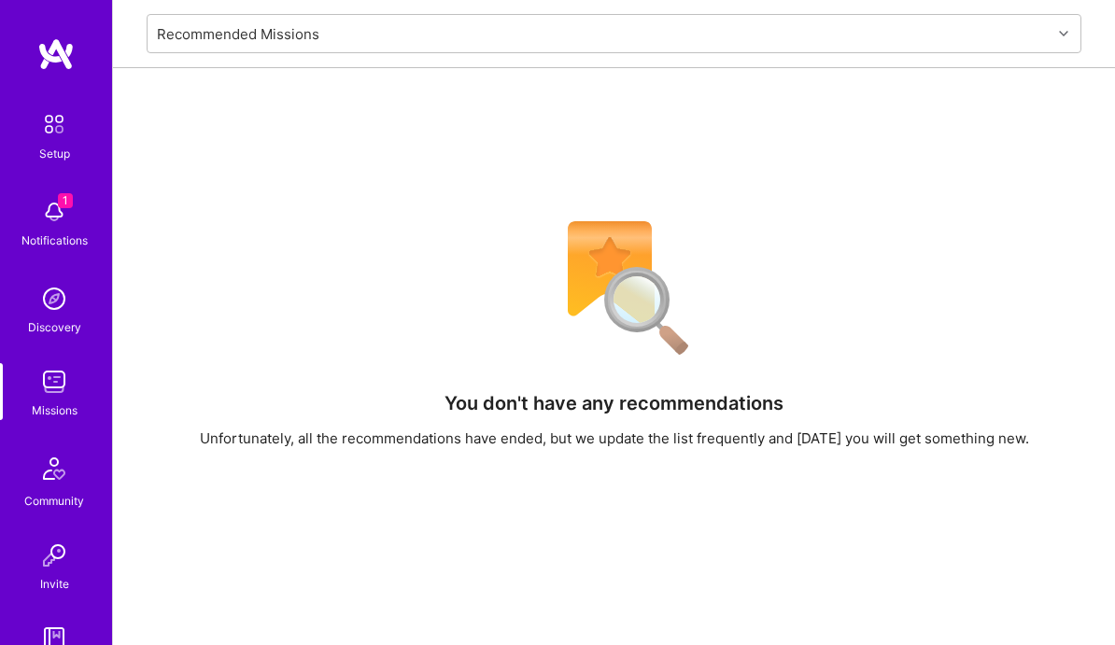
scroll to position [65, 0]
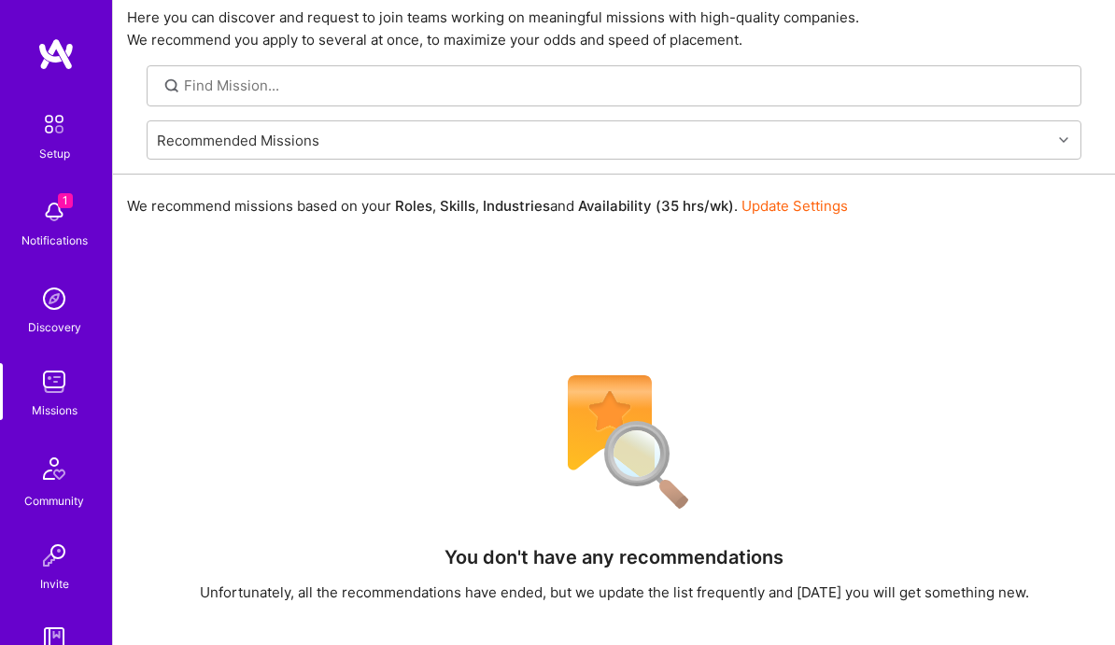
click at [61, 218] on img at bounding box center [53, 211] width 37 height 37
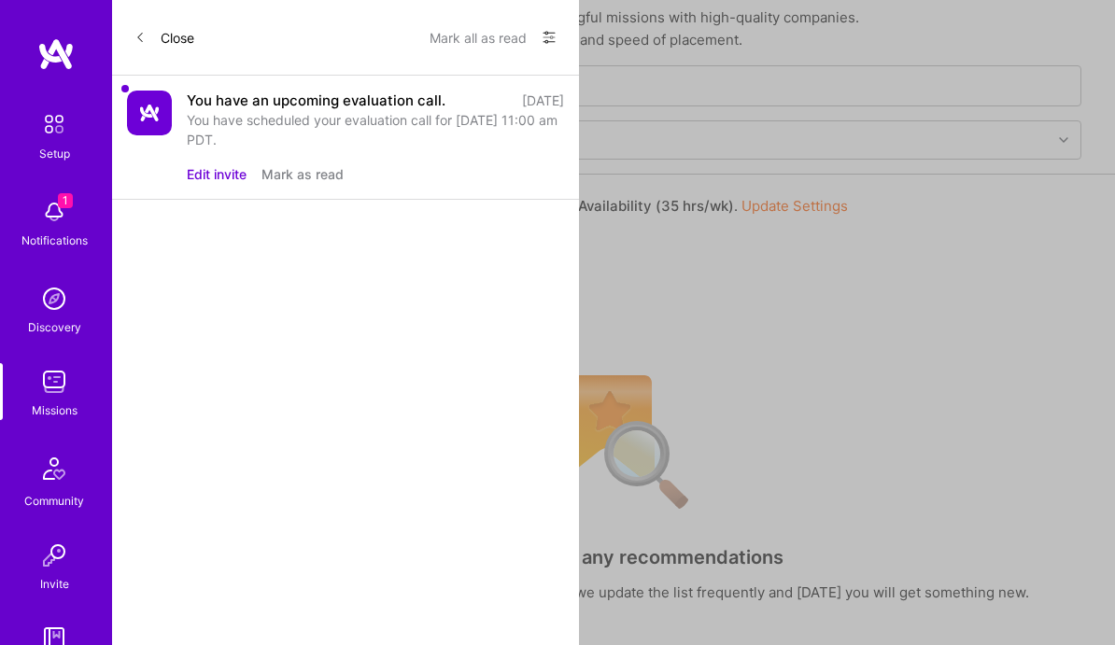
click at [298, 120] on div "You have scheduled your evaluation call for [DATE] 11:00 am PDT." at bounding box center [375, 129] width 377 height 39
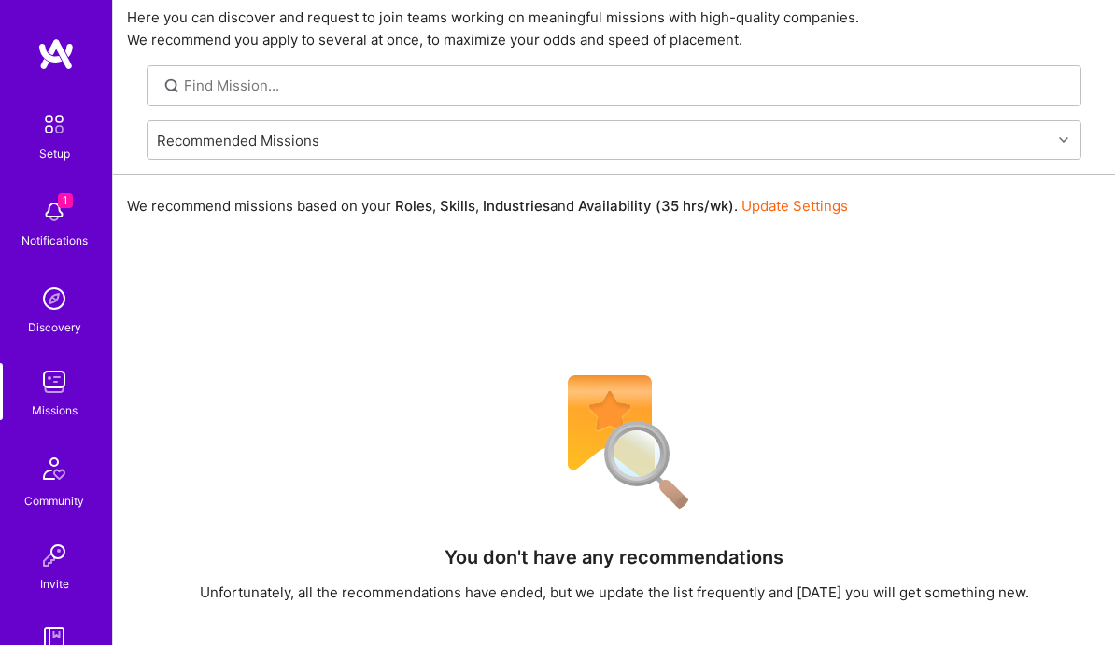
click at [53, 237] on div "Setup 1 Notifications Discovery Missions Community Invite [DOMAIN_NAME]" at bounding box center [56, 391] width 112 height 572
click at [50, 313] on img at bounding box center [53, 298] width 37 height 37
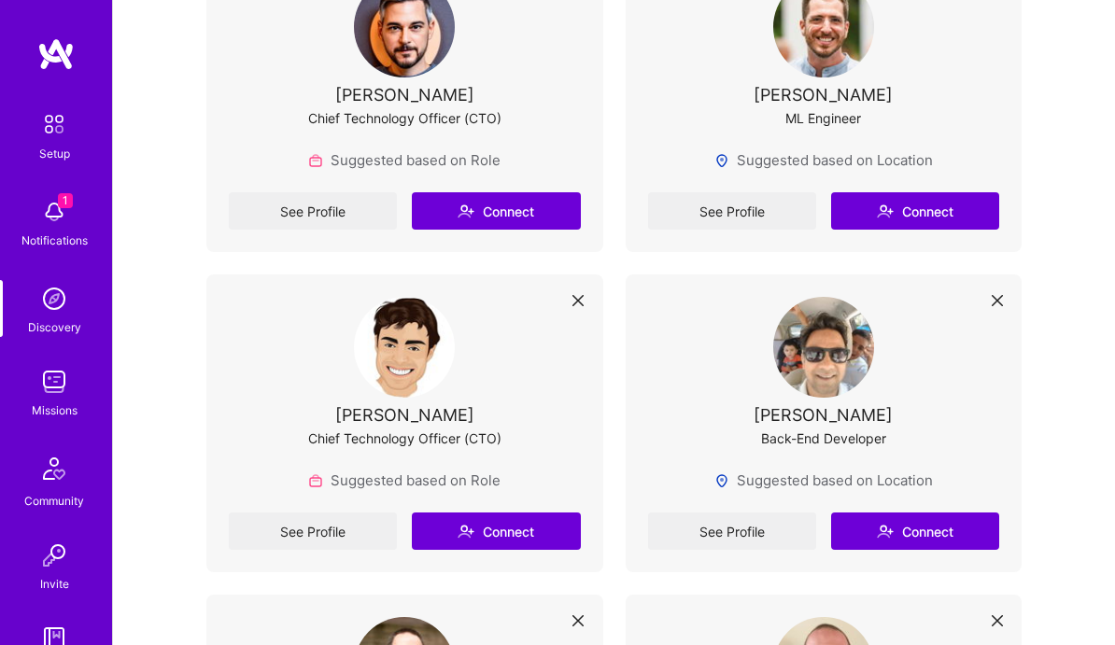
scroll to position [1274, 0]
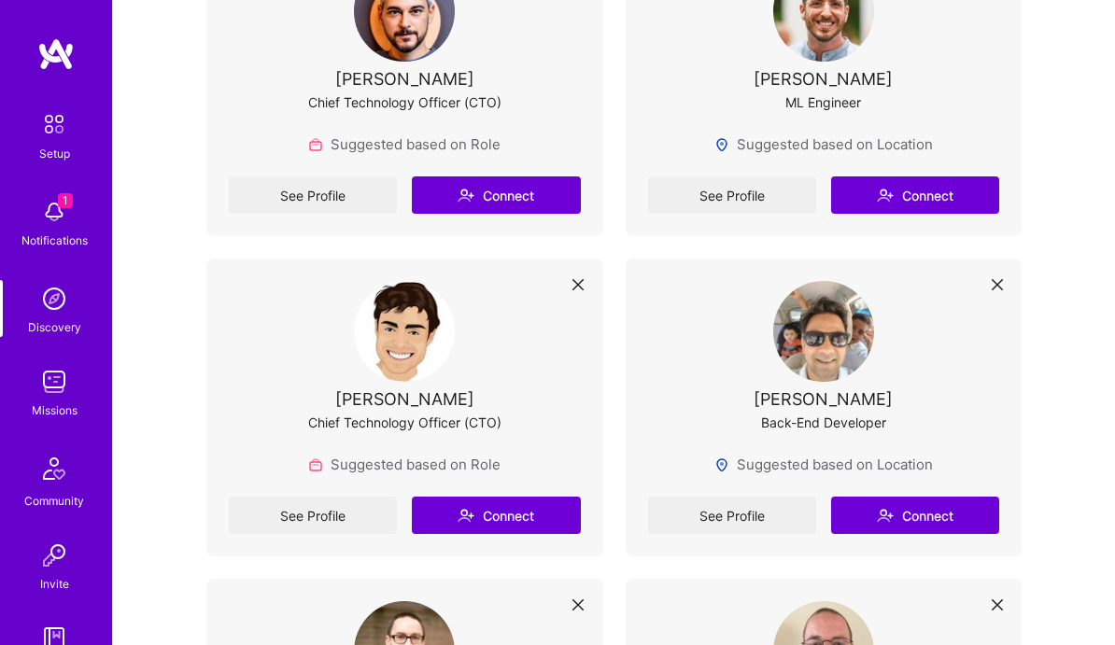
click at [64, 409] on div "Missions" at bounding box center [55, 411] width 46 height 20
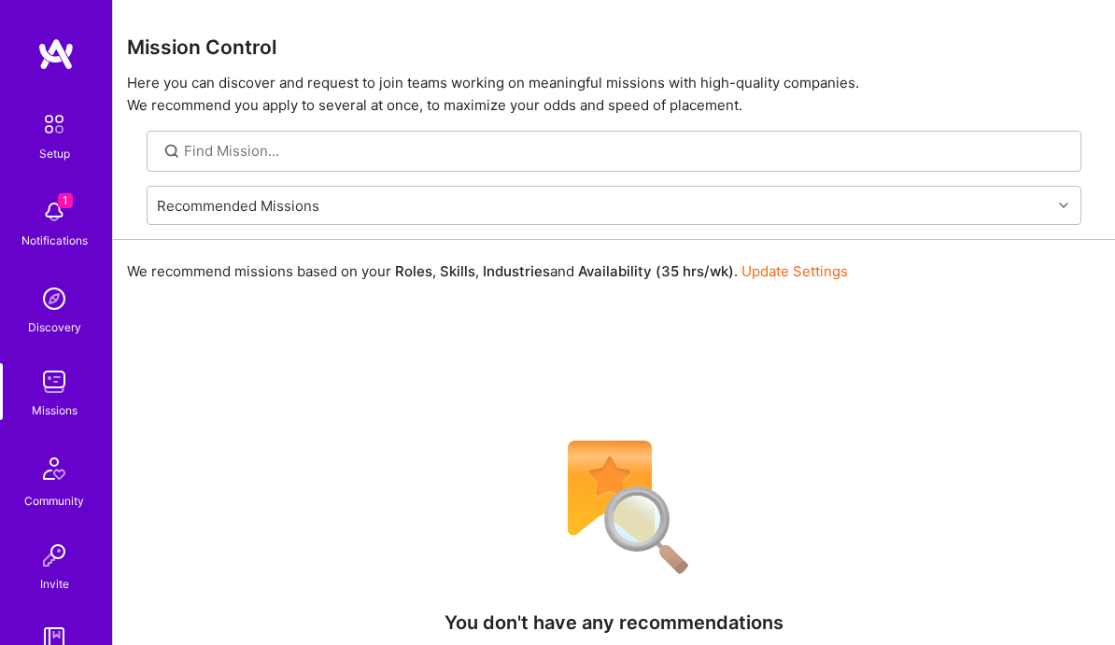
click at [63, 52] on img at bounding box center [55, 54] width 37 height 34
click at [57, 143] on img at bounding box center [54, 124] width 39 height 39
